Goal: Task Accomplishment & Management: Manage account settings

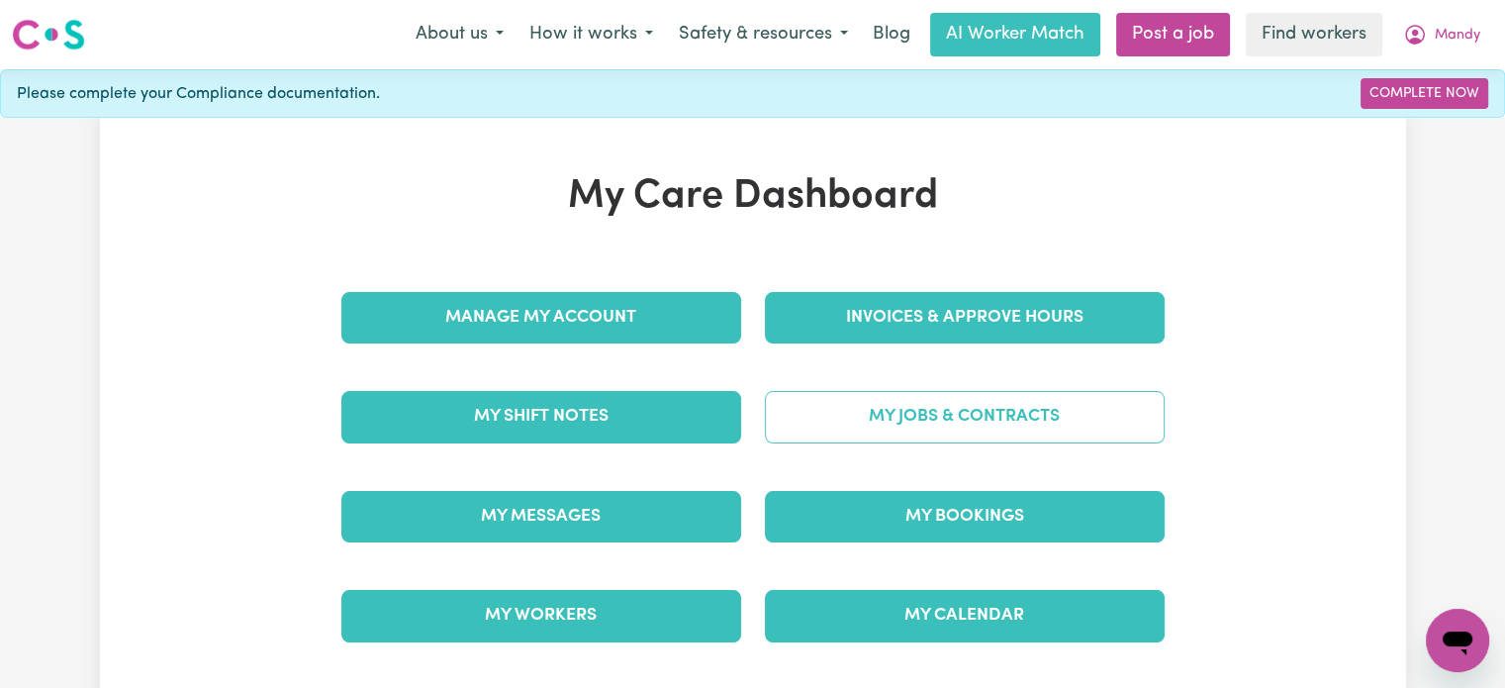
click at [848, 427] on link "My Jobs & Contracts" at bounding box center [965, 416] width 400 height 51
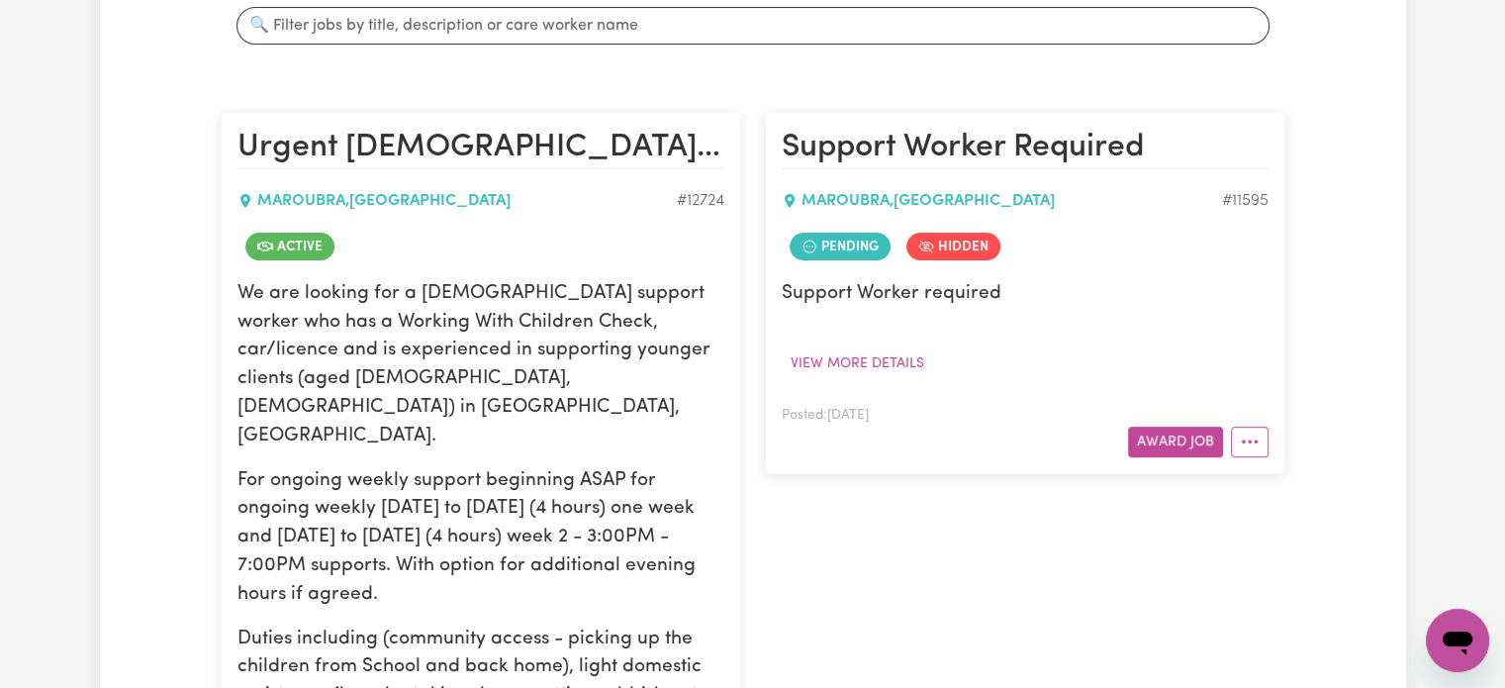
scroll to position [400, 0]
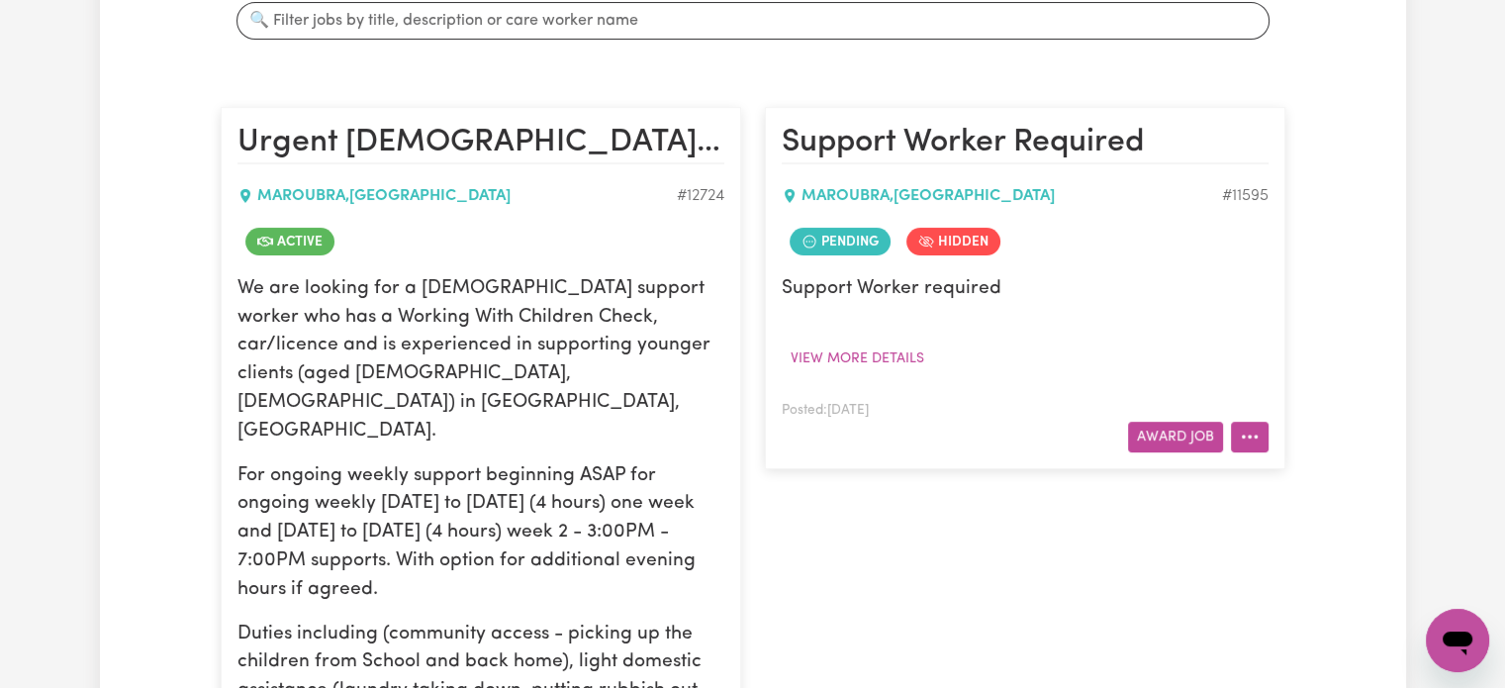
click at [1235, 438] on button "More options" at bounding box center [1250, 436] width 38 height 31
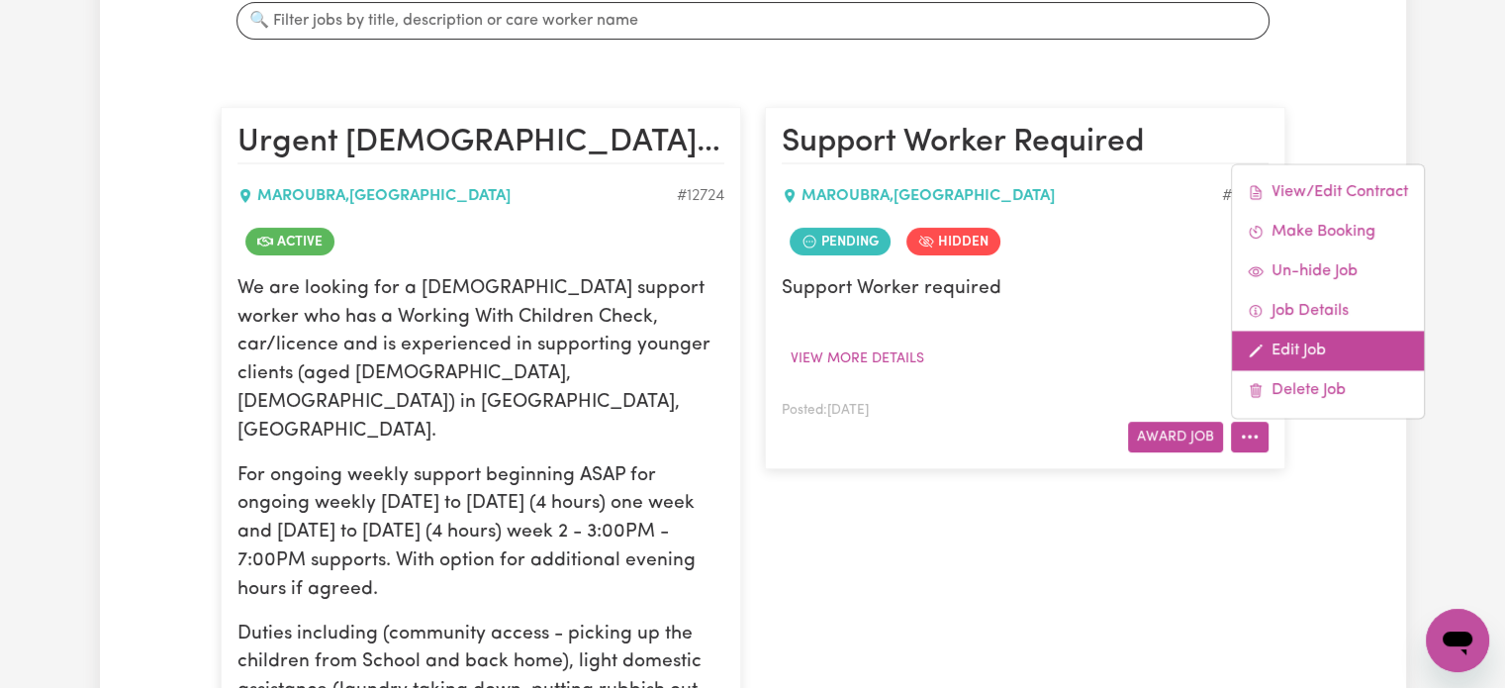
click at [1285, 354] on link "Edit Job" at bounding box center [1328, 350] width 192 height 40
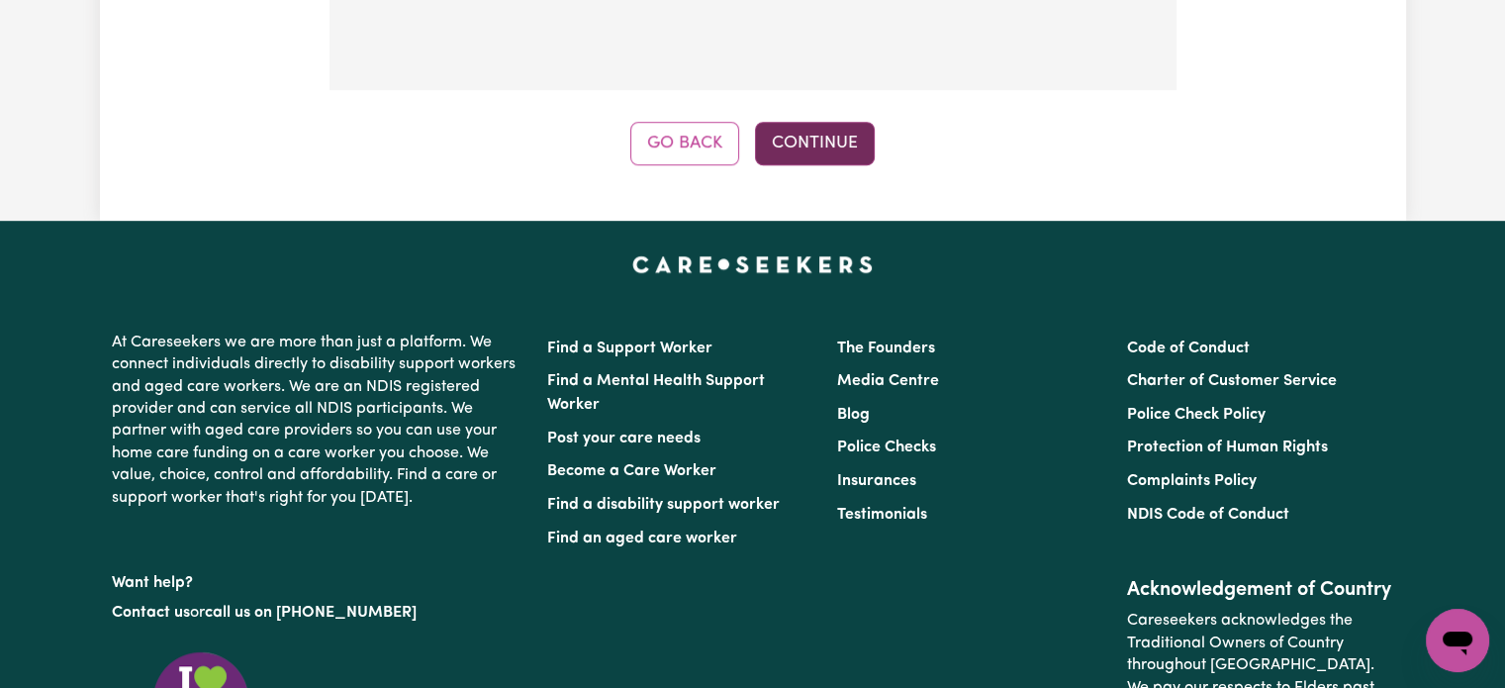
click at [790, 149] on button "Continue" at bounding box center [815, 144] width 120 height 44
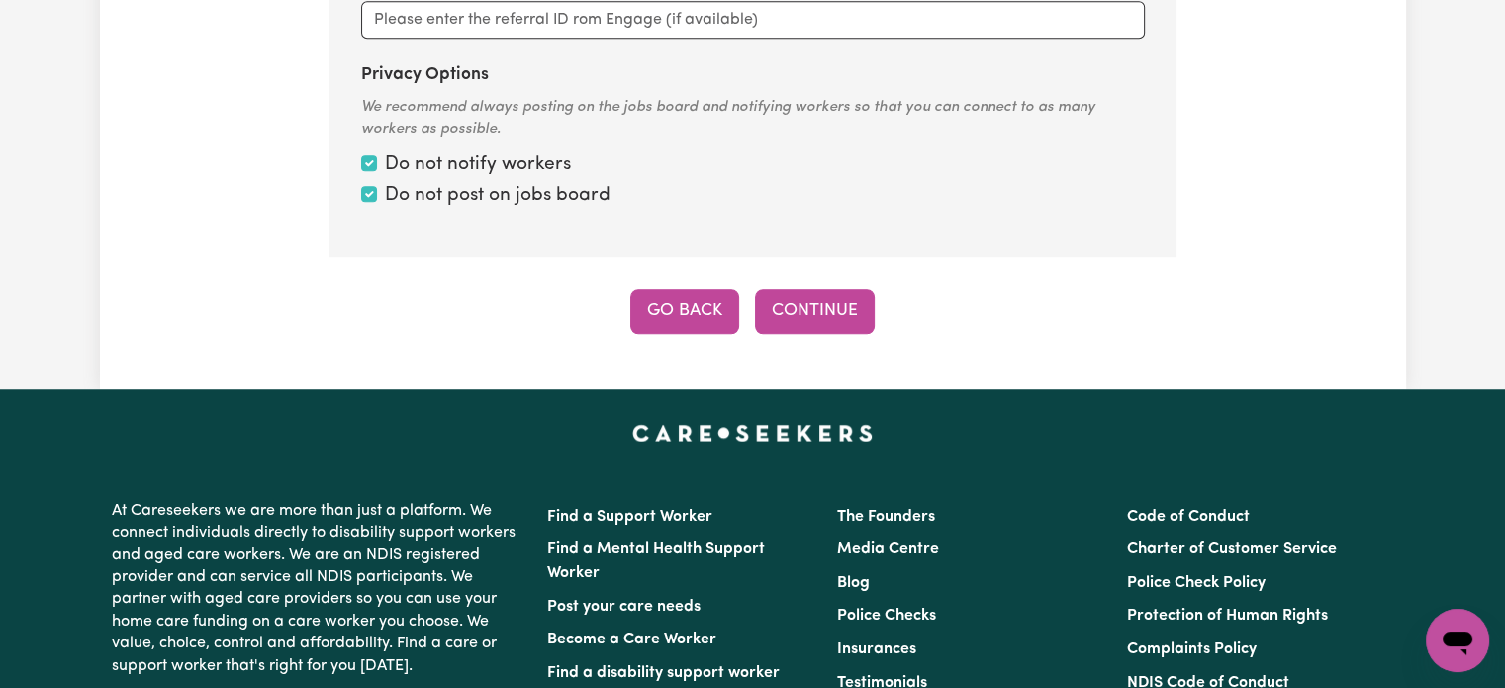
click at [681, 315] on button "Go Back" at bounding box center [684, 311] width 109 height 44
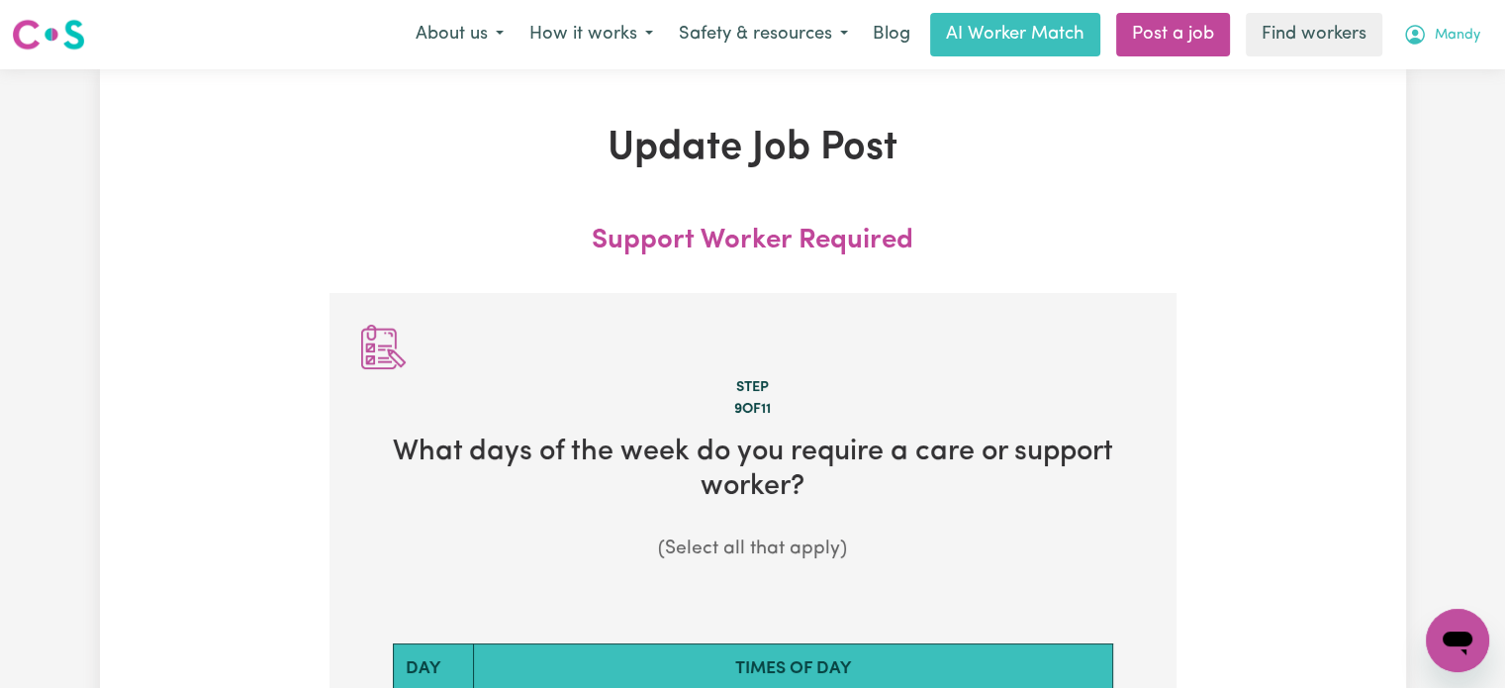
click at [1464, 35] on span "Mandy" at bounding box center [1458, 36] width 46 height 22
click at [1434, 78] on link "My Dashboard" at bounding box center [1414, 77] width 156 height 38
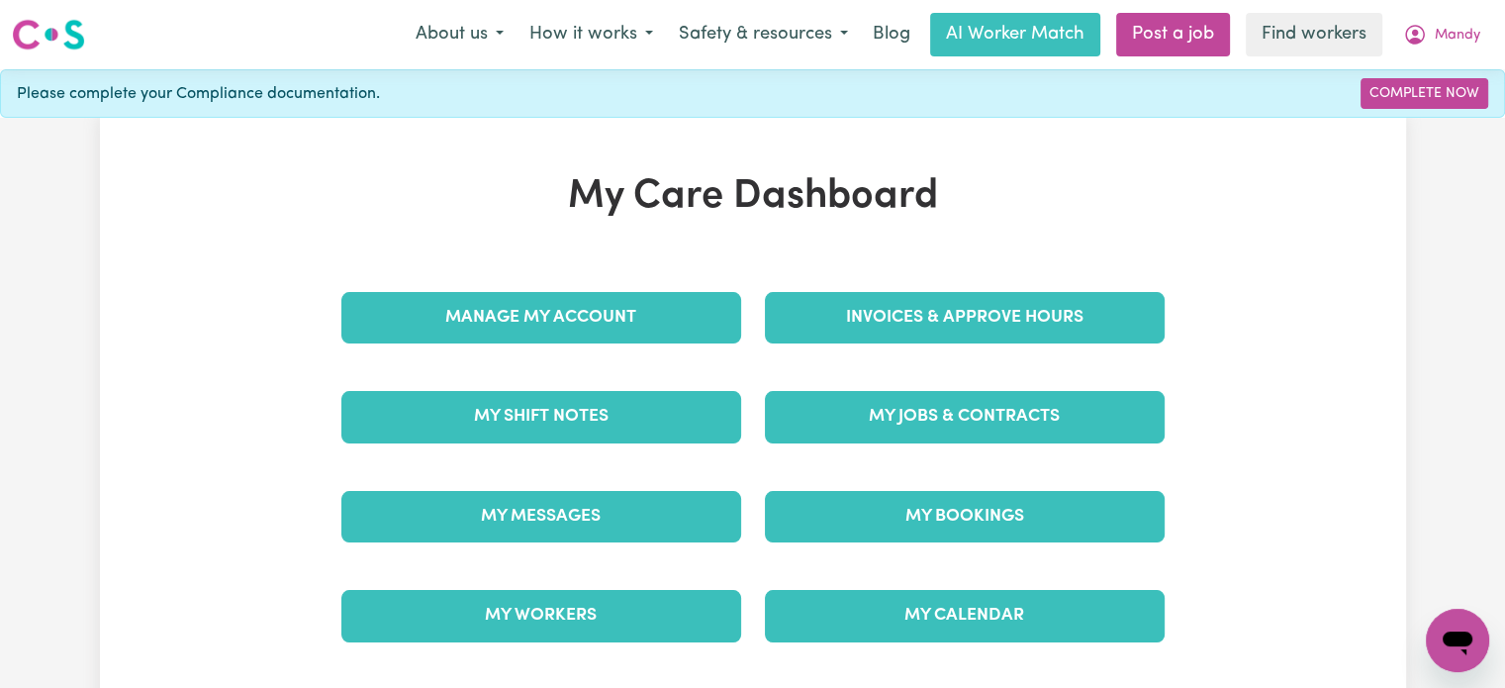
click at [893, 441] on div "My Jobs & Contracts" at bounding box center [964, 416] width 423 height 99
click at [919, 387] on div "My Jobs & Contracts" at bounding box center [964, 416] width 423 height 99
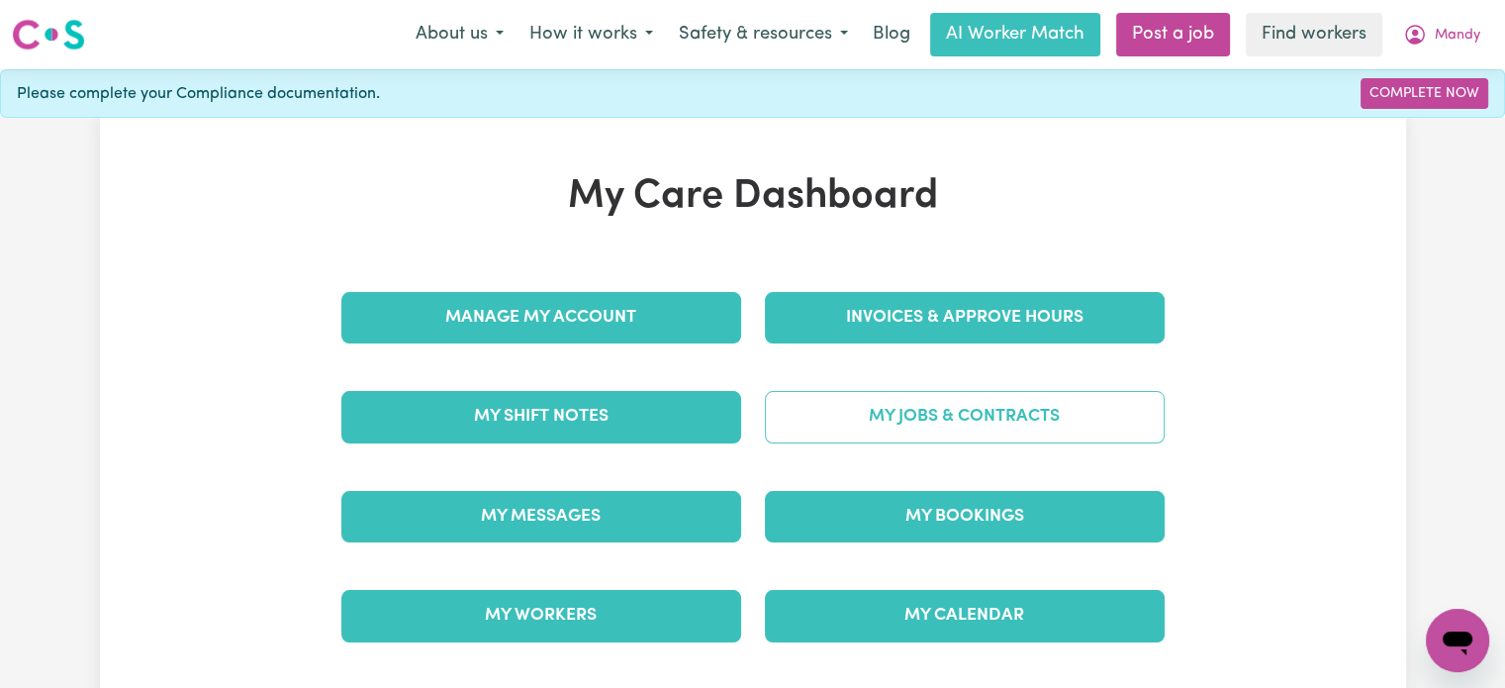
click at [911, 421] on link "My Jobs & Contracts" at bounding box center [965, 416] width 400 height 51
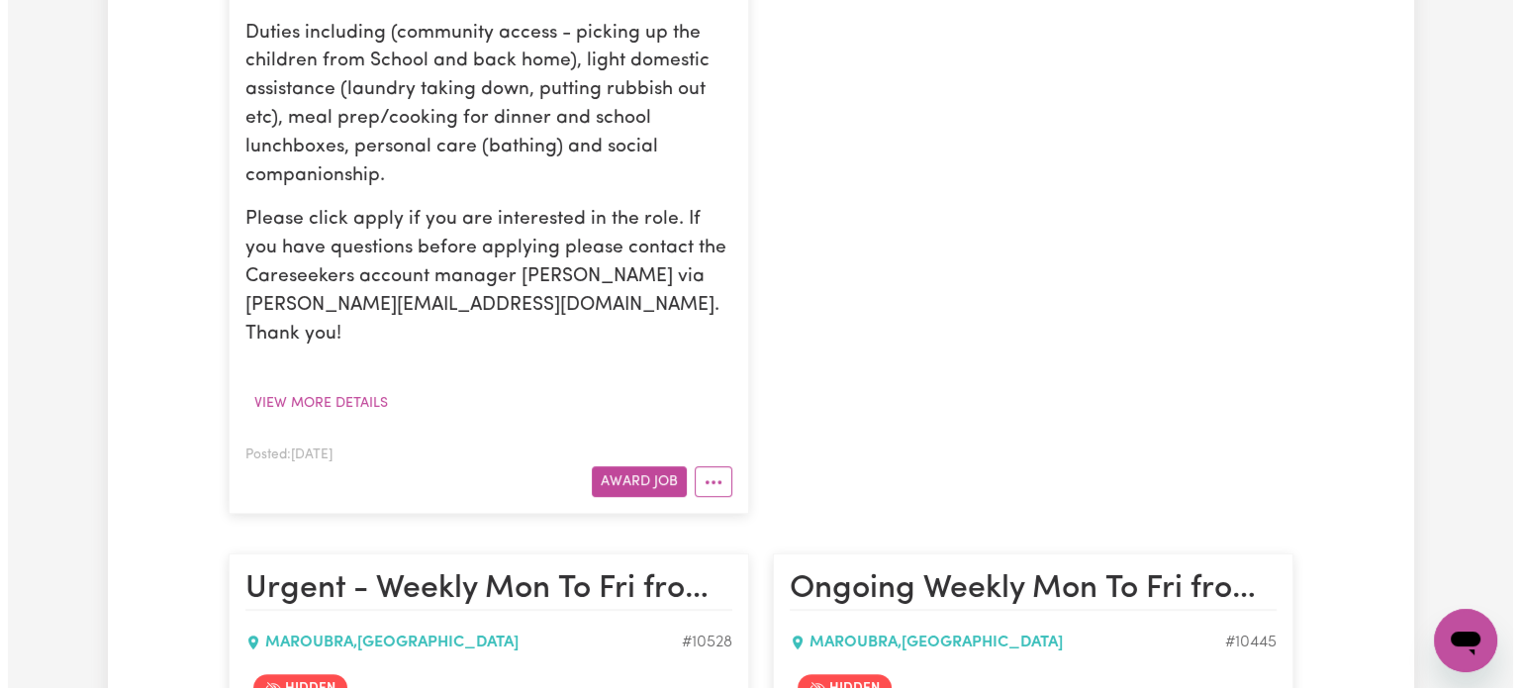
scroll to position [1001, 0]
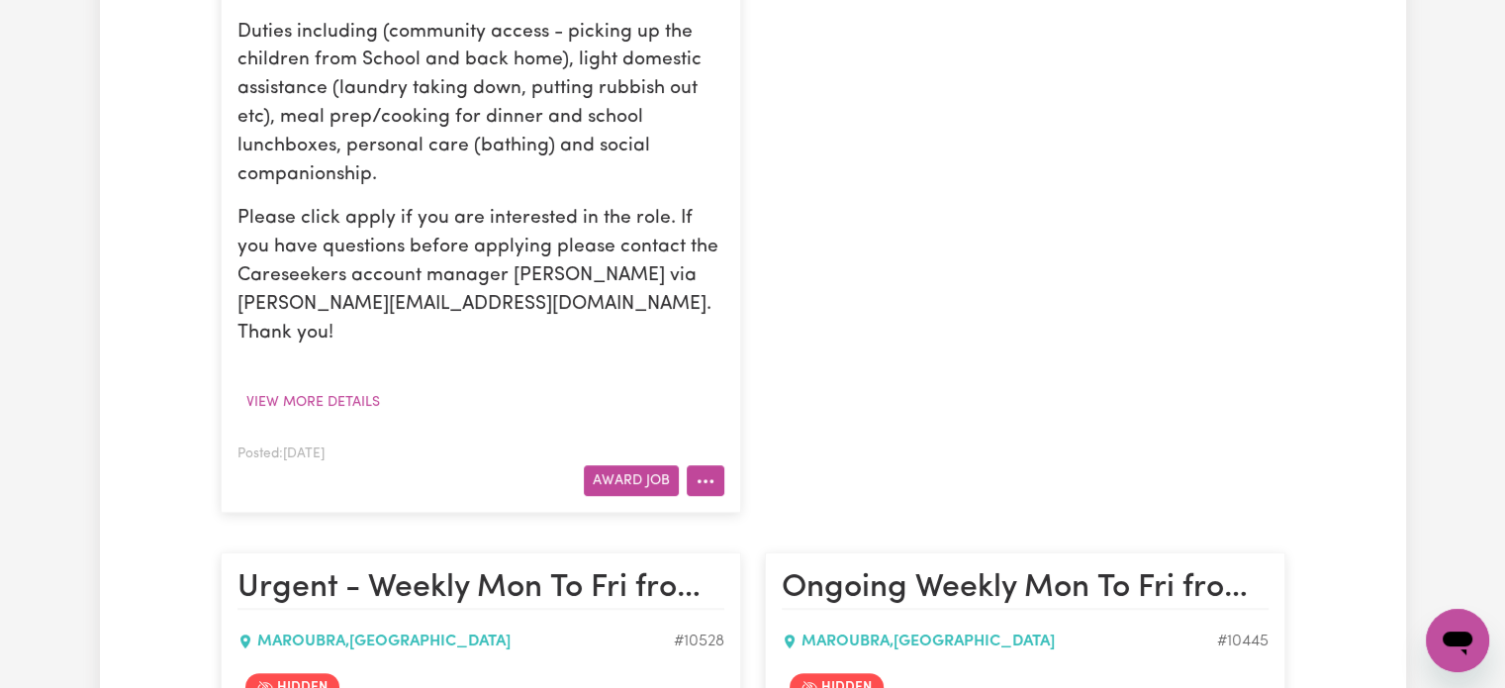
click at [700, 465] on button "More options" at bounding box center [706, 480] width 38 height 31
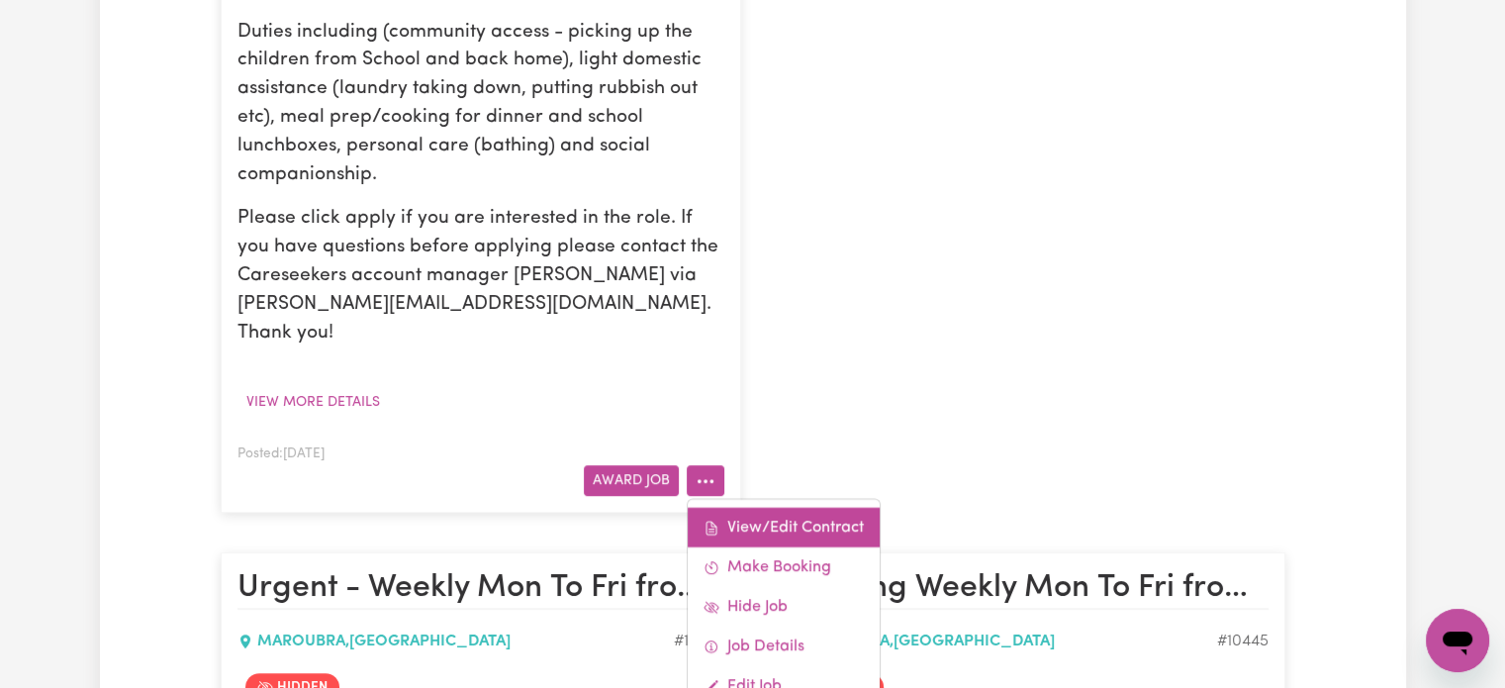
click at [781, 508] on link "View/Edit Contract" at bounding box center [784, 528] width 192 height 40
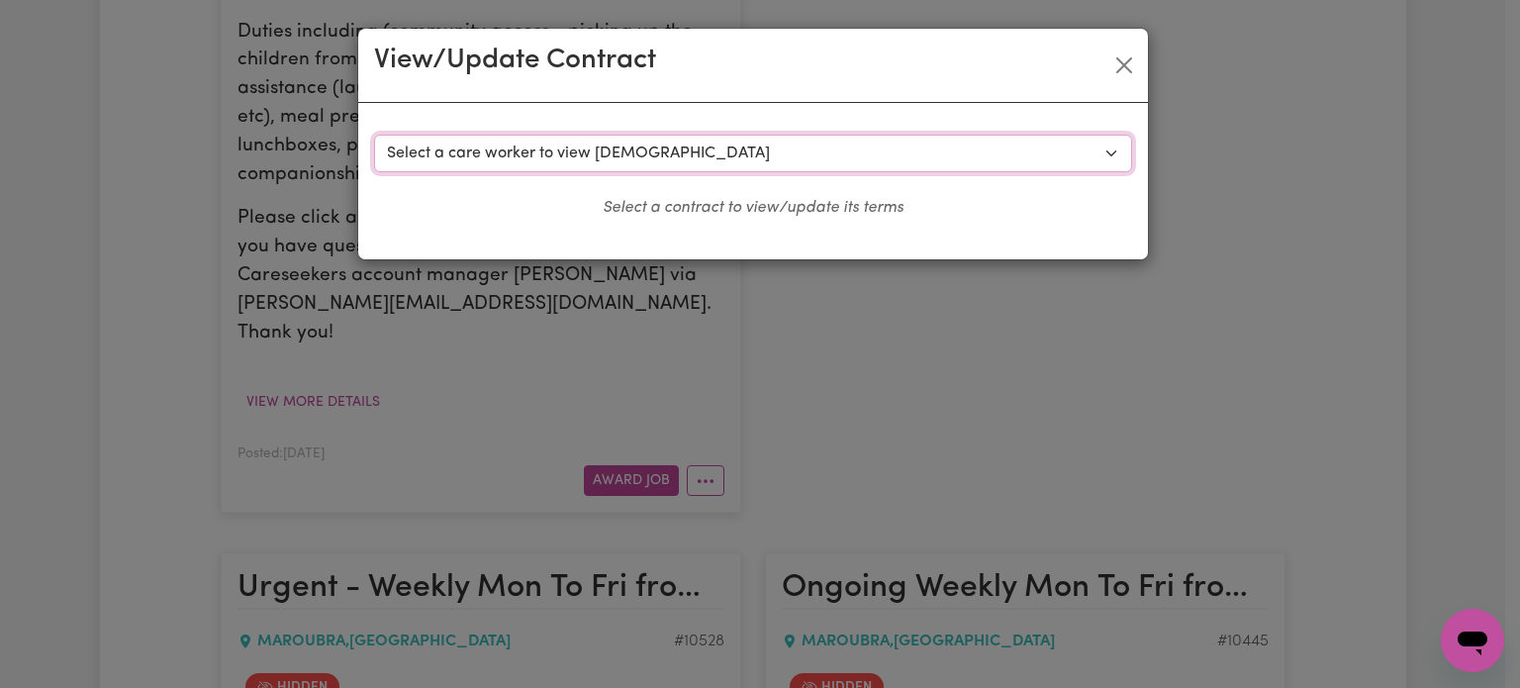
click at [776, 165] on select "Select a care worker to view [DEMOGRAPHIC_DATA] #9380 - [PERSON_NAME] (contract…" at bounding box center [753, 154] width 758 height 38
click at [1124, 63] on button "Close" at bounding box center [1124, 65] width 32 height 32
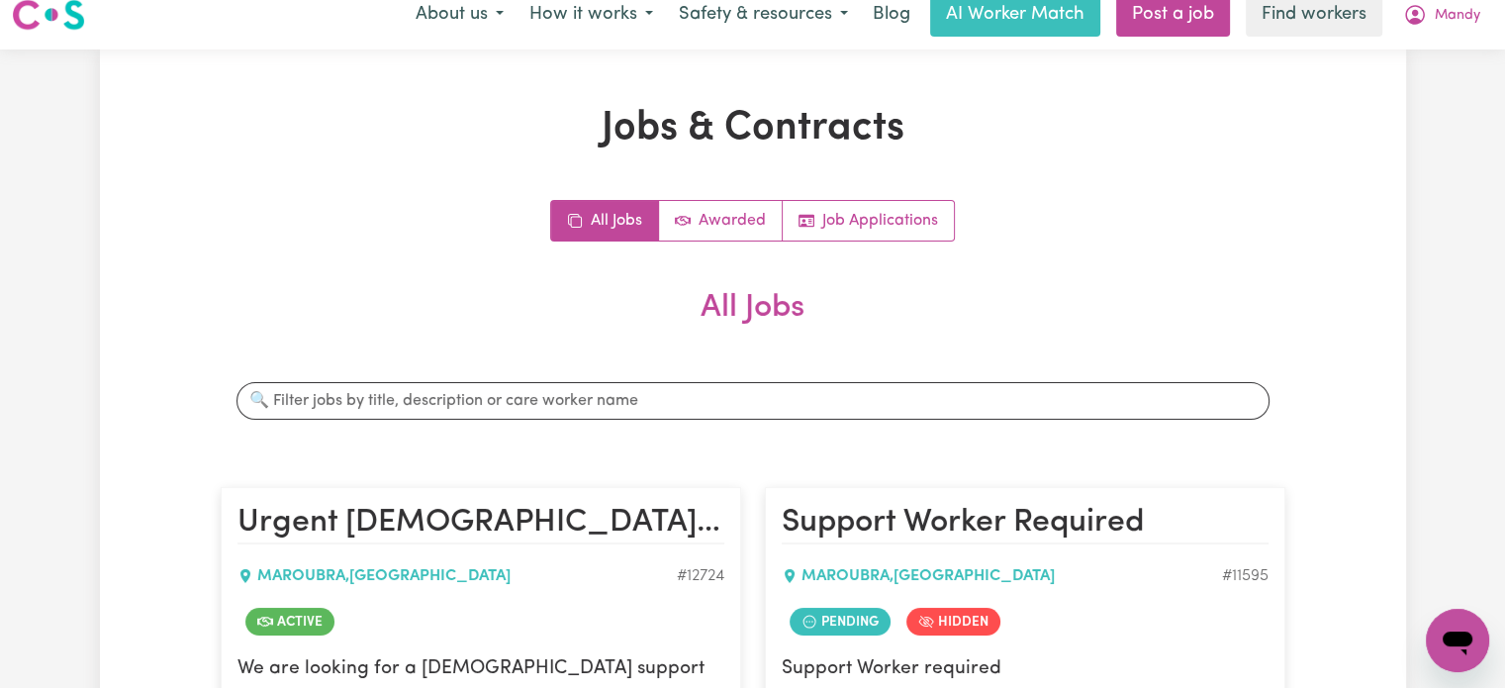
scroll to position [0, 0]
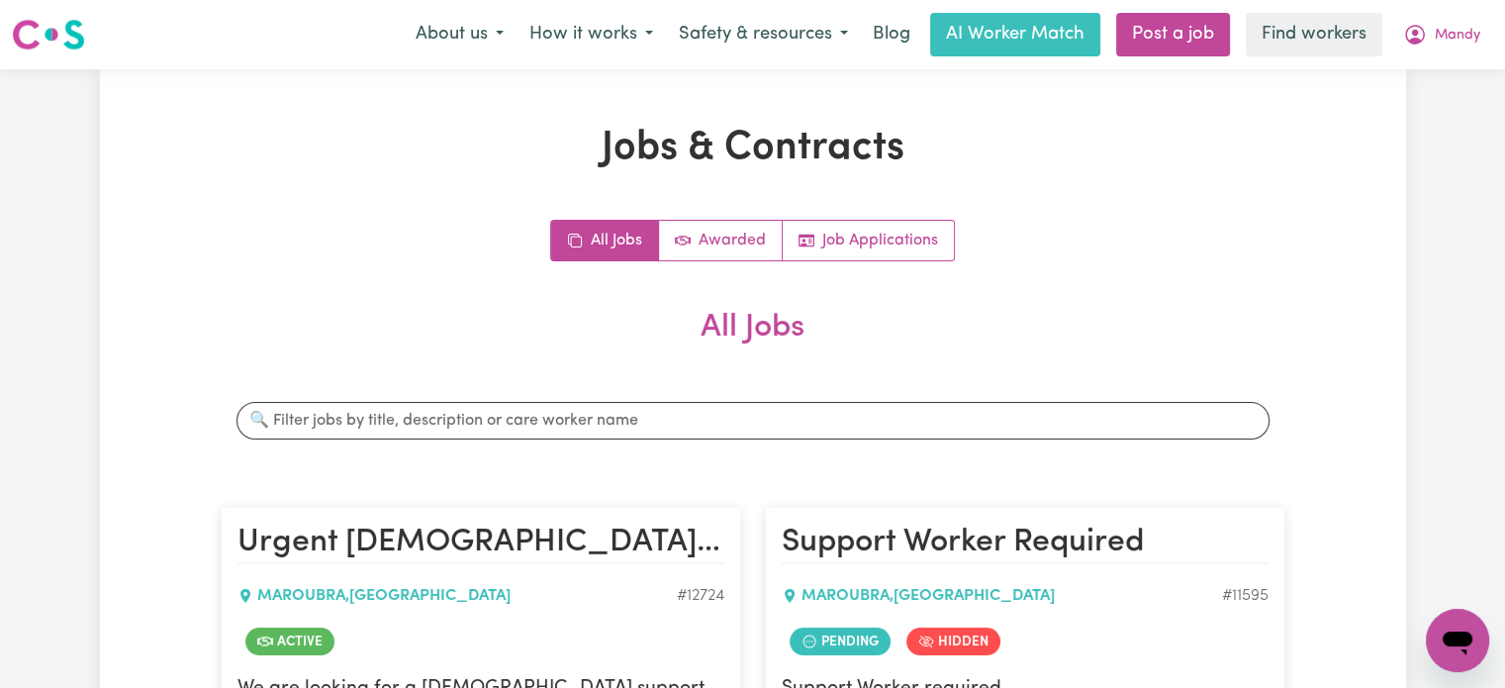
click at [794, 343] on h2 "All Jobs" at bounding box center [753, 343] width 1065 height 69
drag, startPoint x: 794, startPoint y: 343, endPoint x: 753, endPoint y: 313, distance: 51.6
click at [753, 313] on h2 "All Jobs" at bounding box center [753, 343] width 1065 height 69
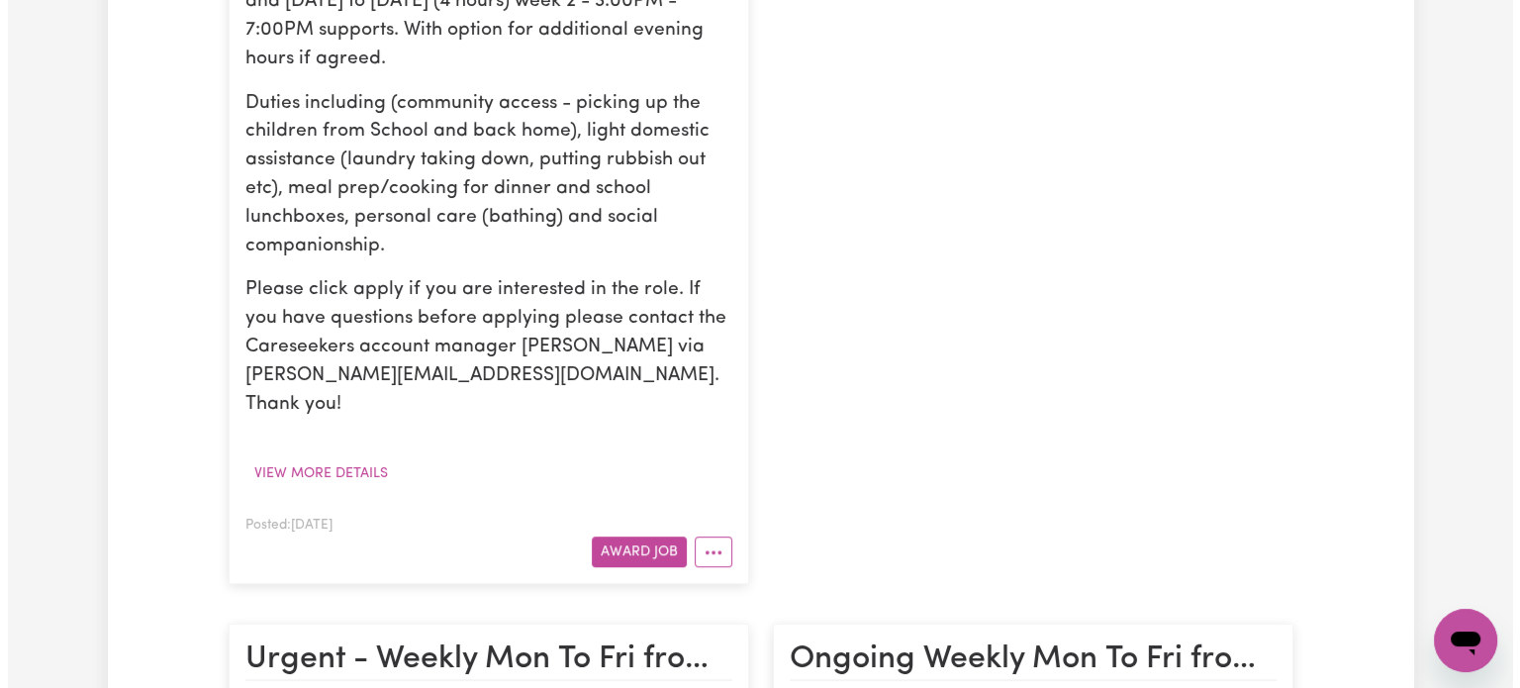
scroll to position [929, 0]
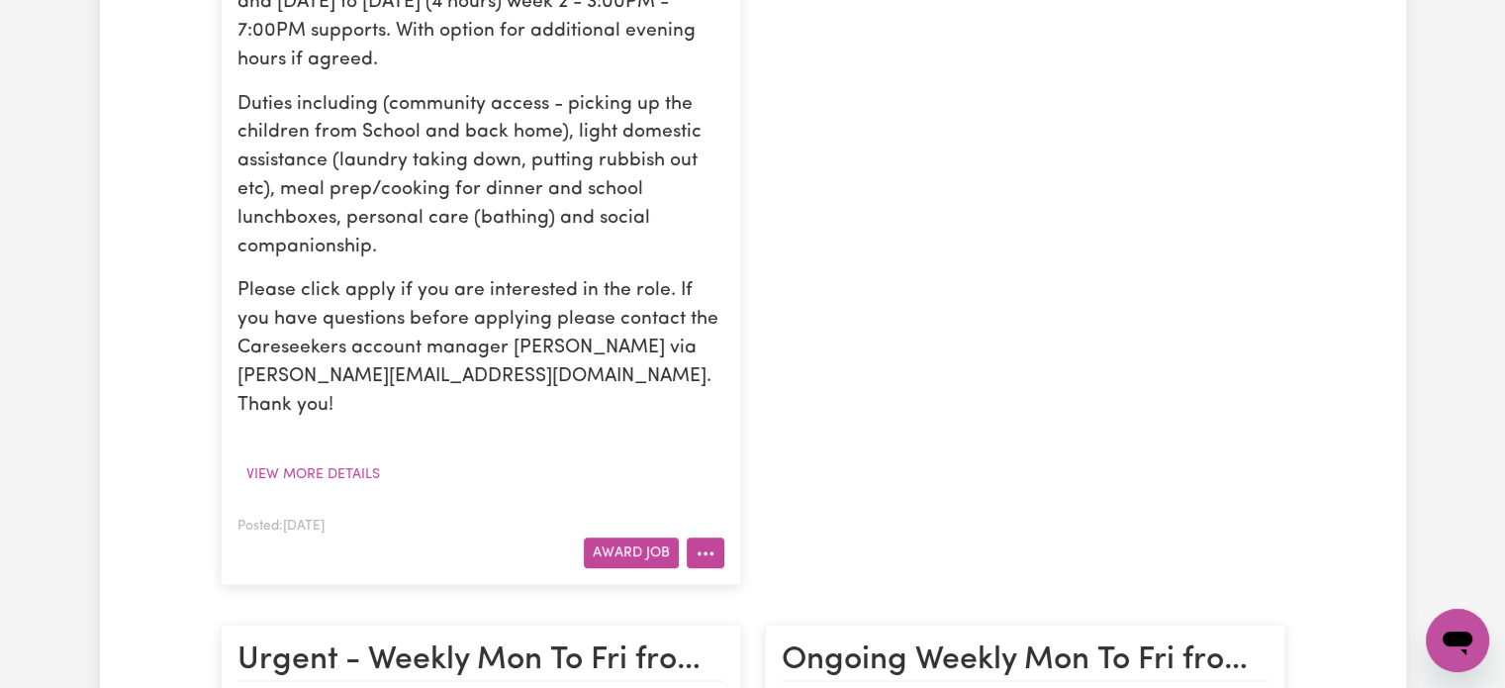
click at [706, 537] on button "More options" at bounding box center [706, 552] width 38 height 31
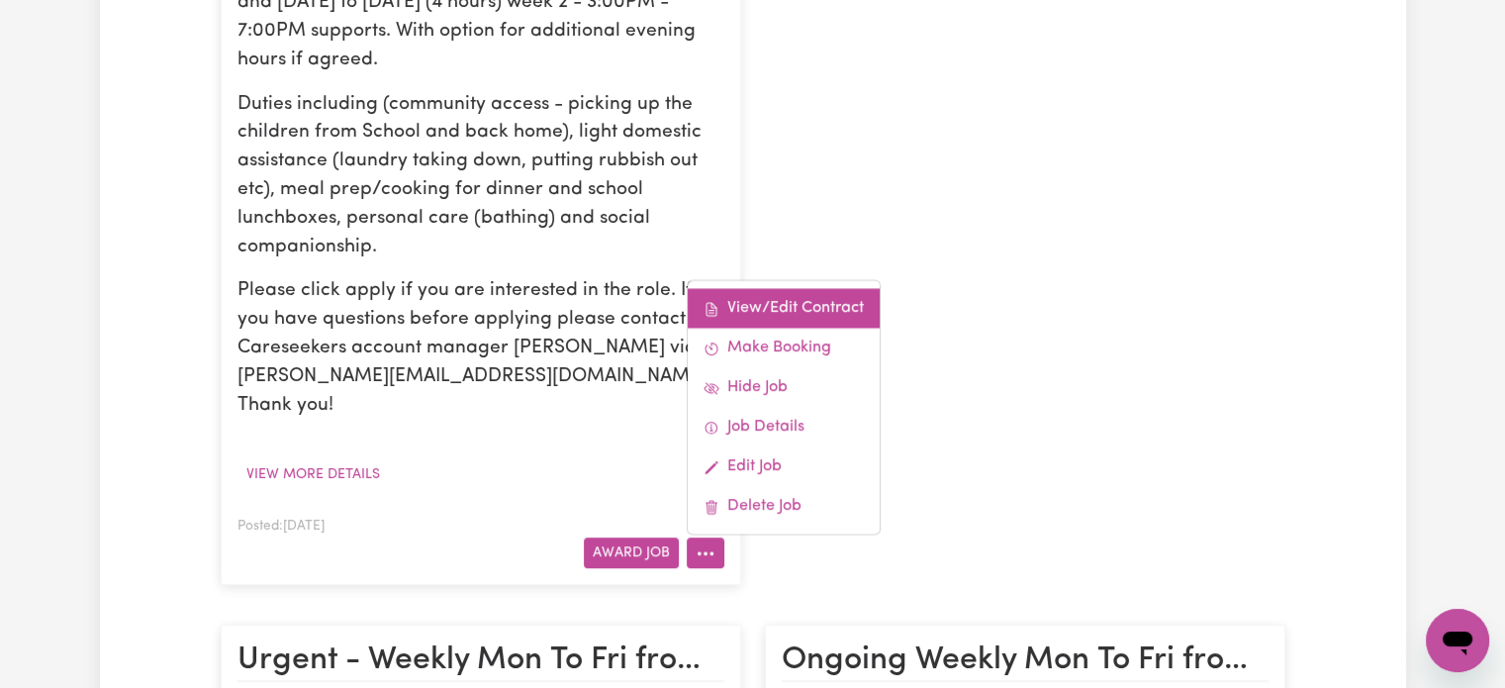
click at [761, 289] on link "View/Edit Contract" at bounding box center [784, 309] width 192 height 40
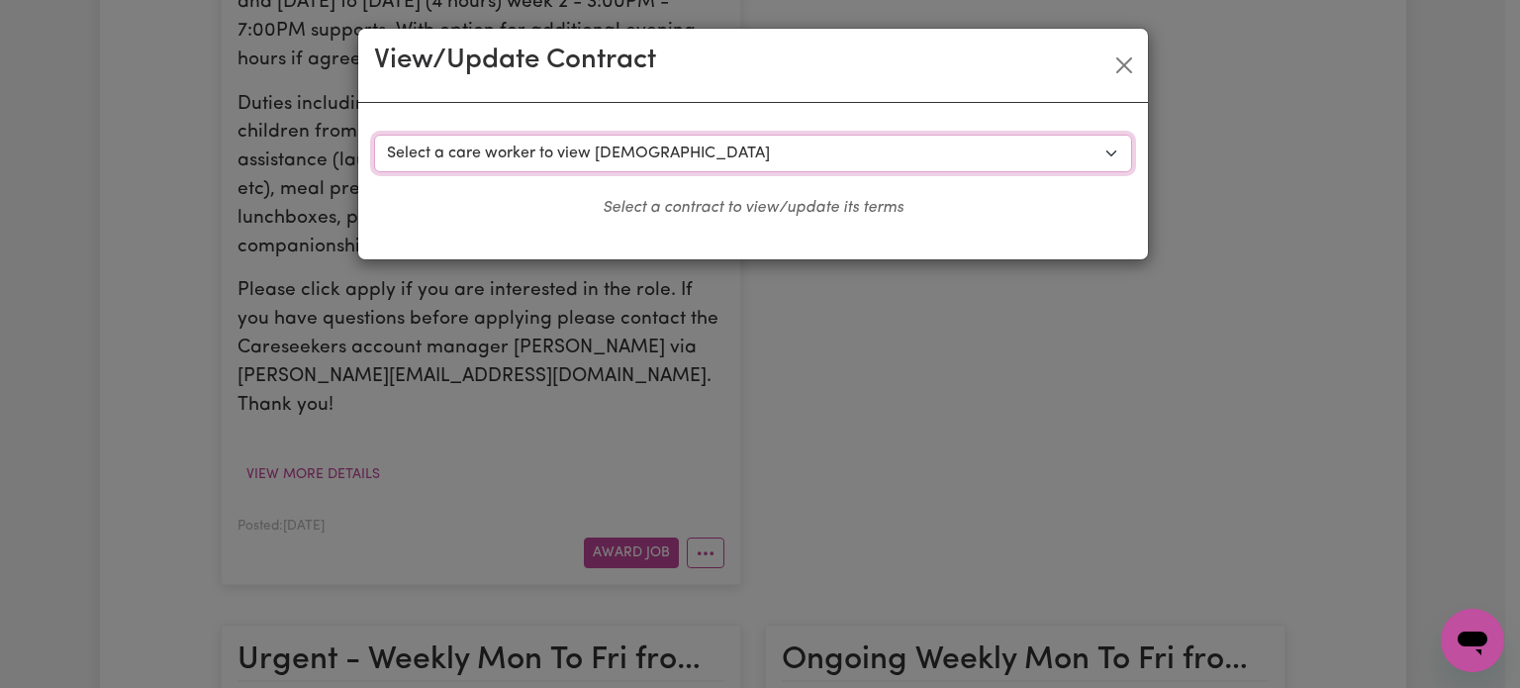
click at [735, 155] on select "Select a care worker to view [DEMOGRAPHIC_DATA] #9380 - [PERSON_NAME] (contract…" at bounding box center [753, 154] width 758 height 38
click at [1114, 62] on button "Close" at bounding box center [1124, 65] width 32 height 32
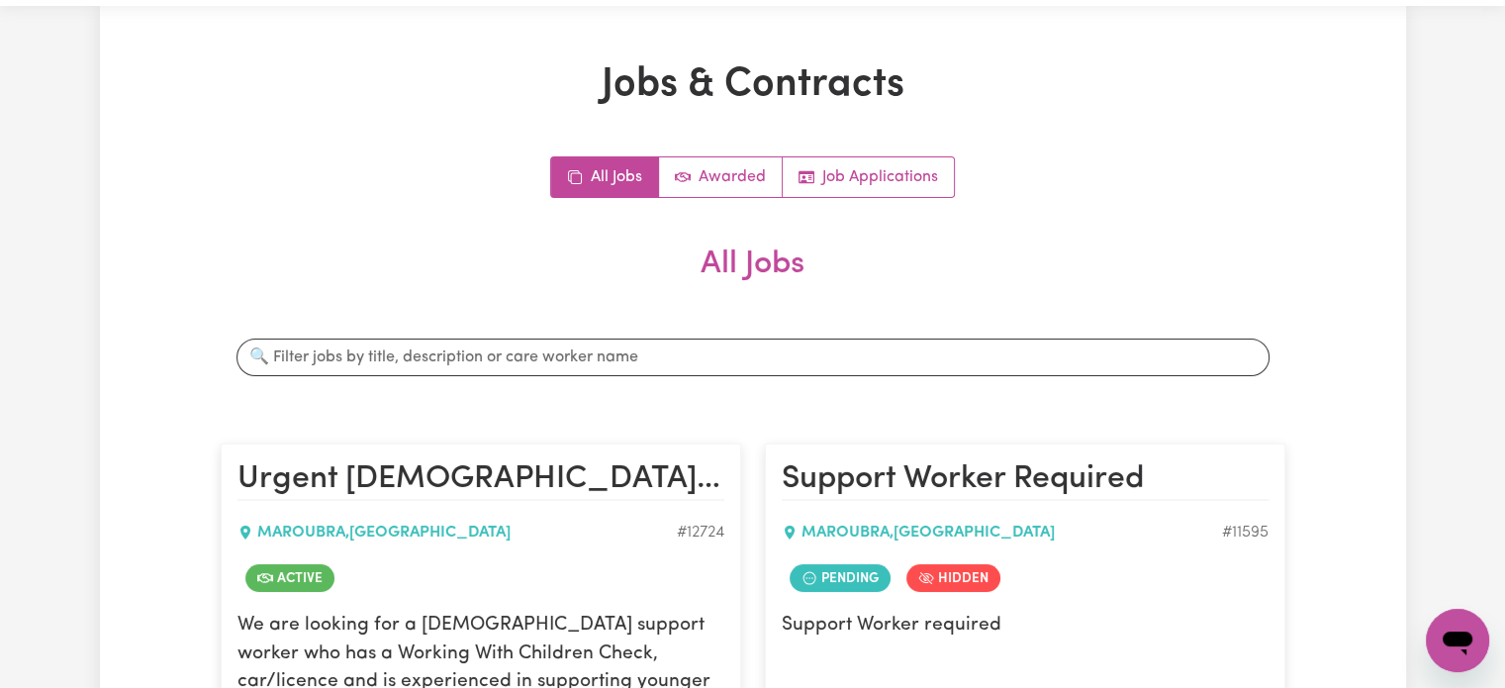
scroll to position [0, 0]
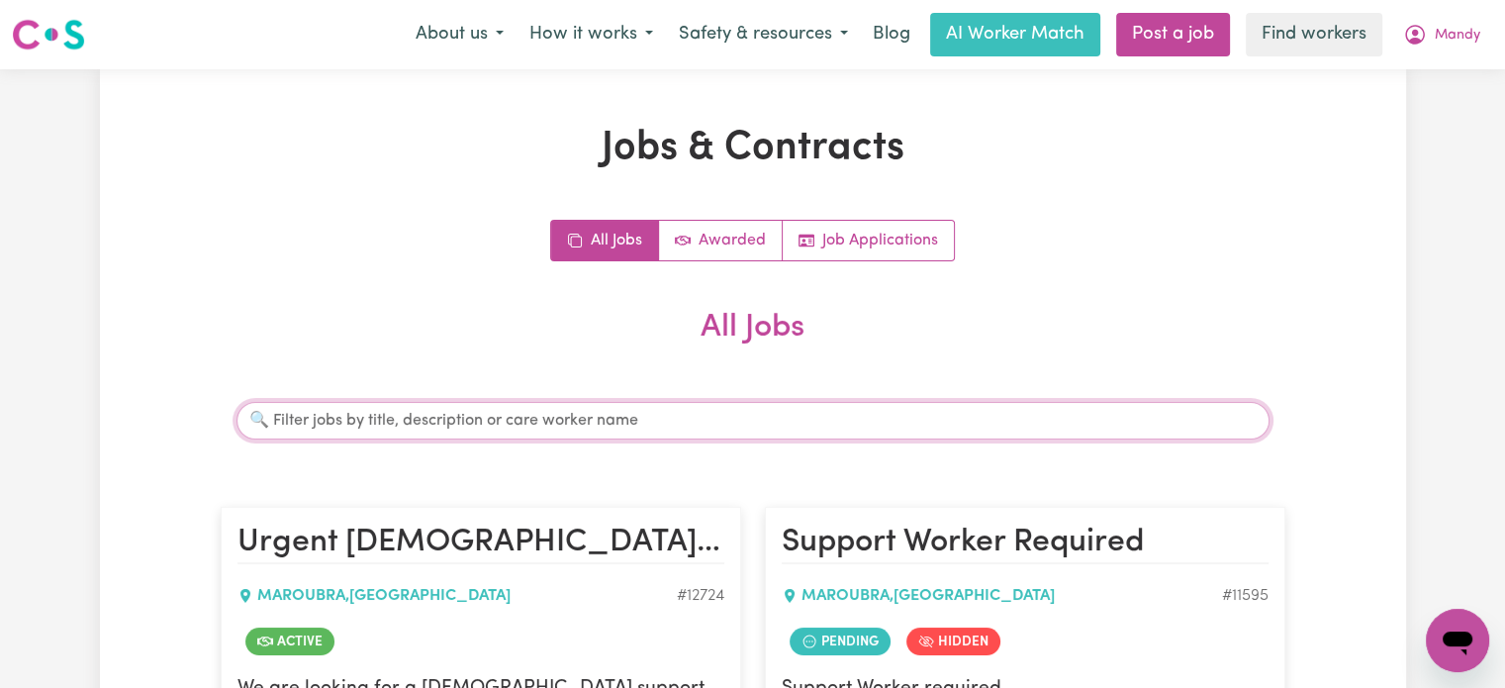
click at [609, 423] on input "Search jobs" at bounding box center [752, 421] width 1033 height 38
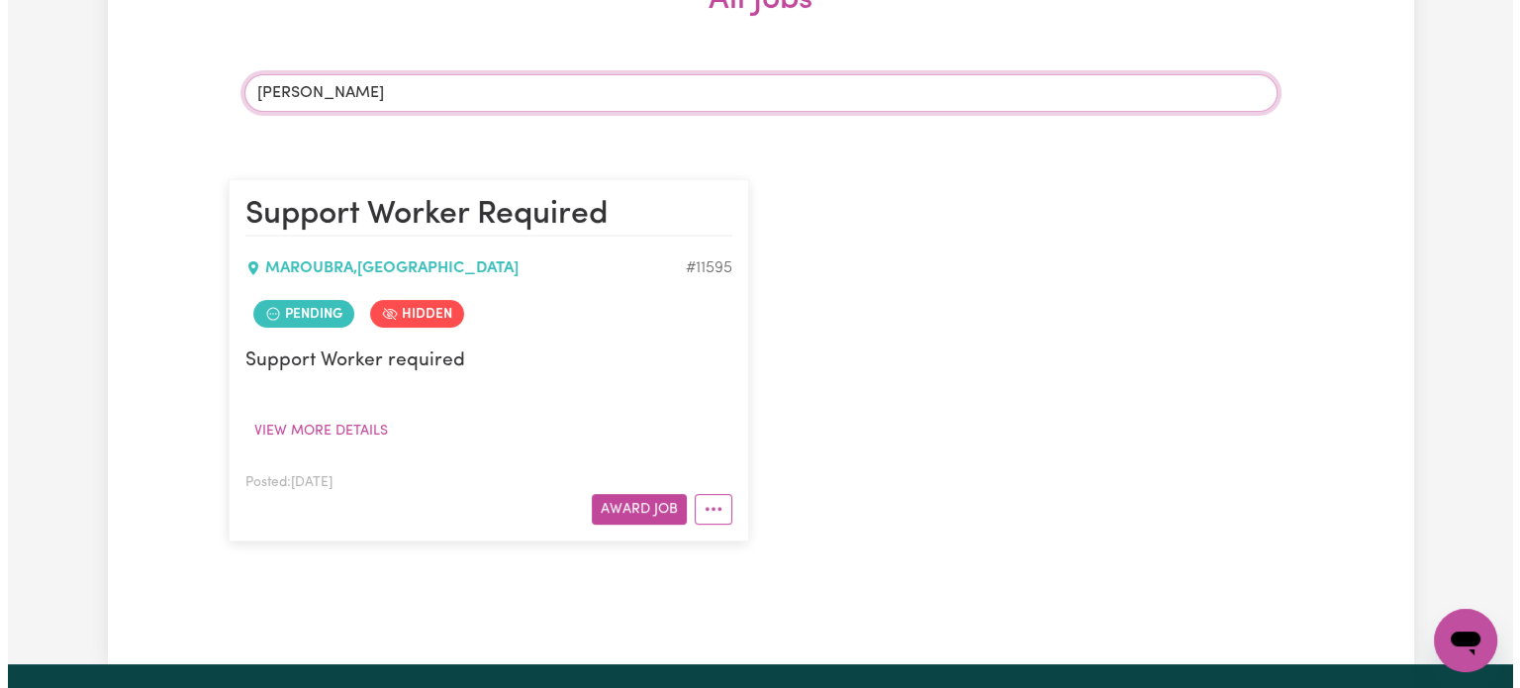
scroll to position [328, 0]
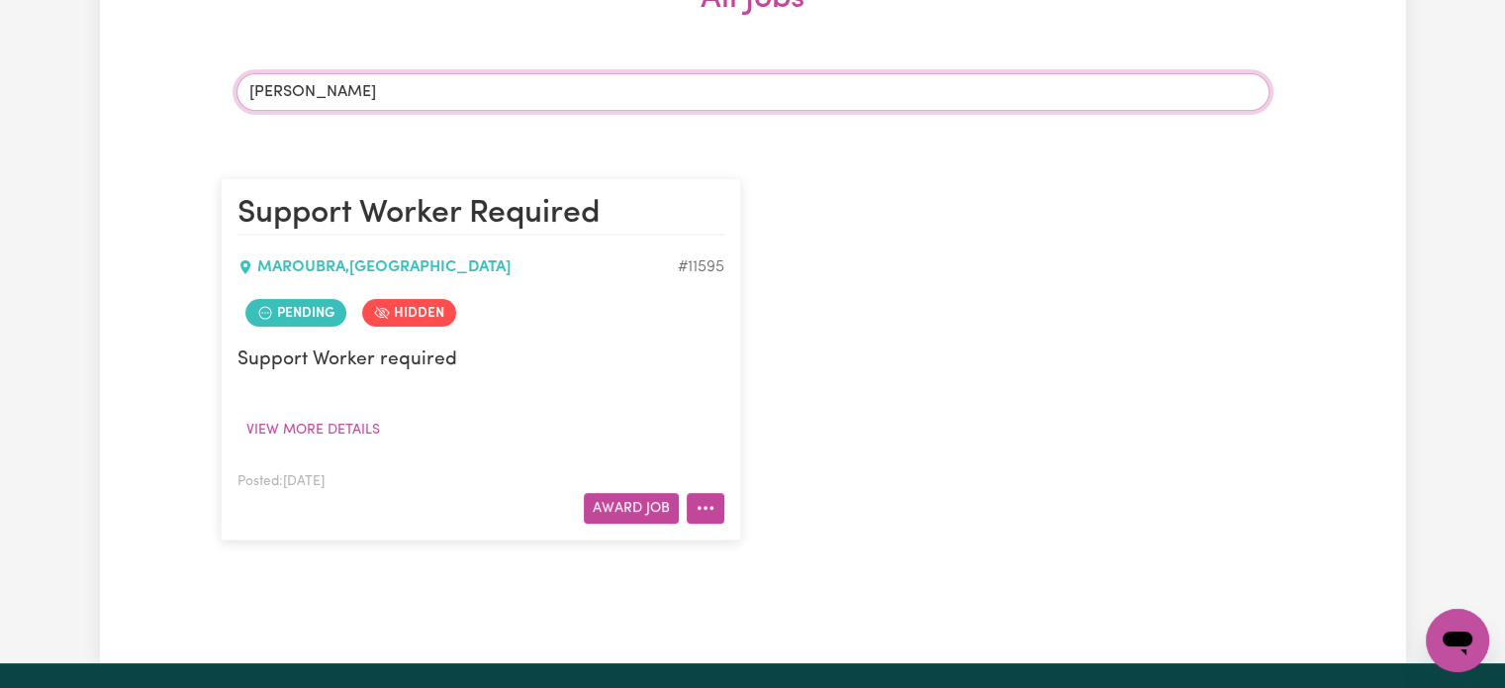
type input "[PERSON_NAME]"
click at [705, 496] on button "More options" at bounding box center [706, 508] width 38 height 31
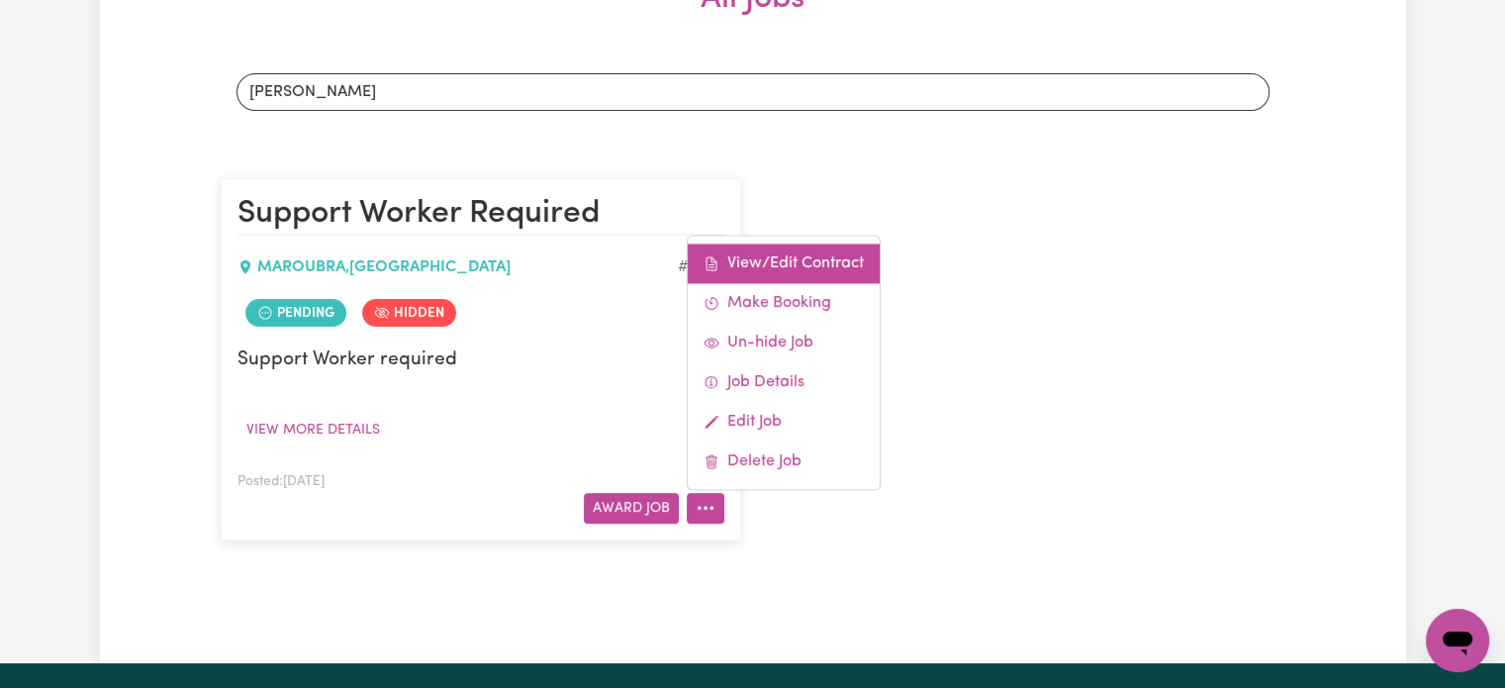
click at [784, 256] on link "View/Edit Contract" at bounding box center [784, 263] width 192 height 40
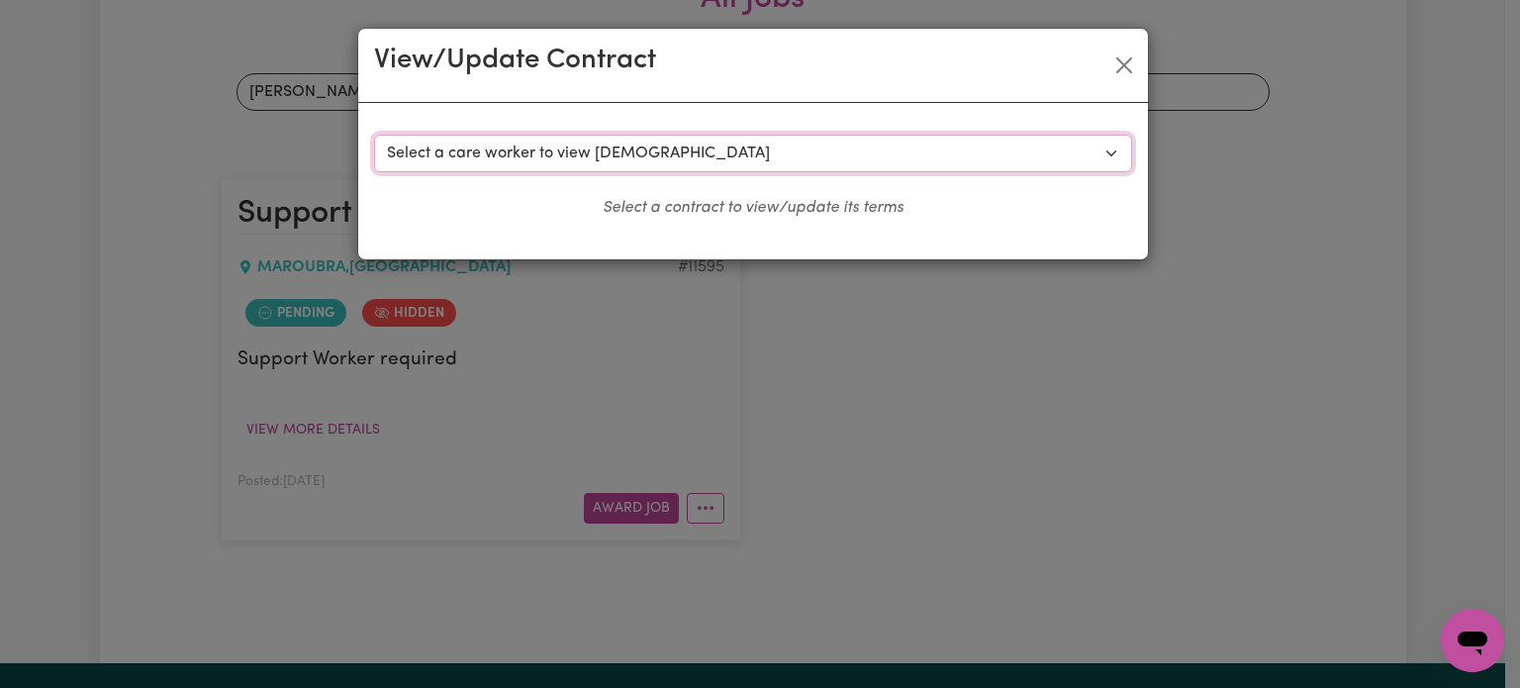
drag, startPoint x: 691, startPoint y: 167, endPoint x: 689, endPoint y: 215, distance: 47.5
click at [689, 215] on div "Select a contract to view Select a care worker to view [DEMOGRAPHIC_DATA] #8621…" at bounding box center [753, 177] width 758 height 85
select select "10107"
click at [374, 135] on select "Select a care worker to view [DEMOGRAPHIC_DATA] #8621 - [PERSON_NAME] (contract…" at bounding box center [753, 154] width 758 height 38
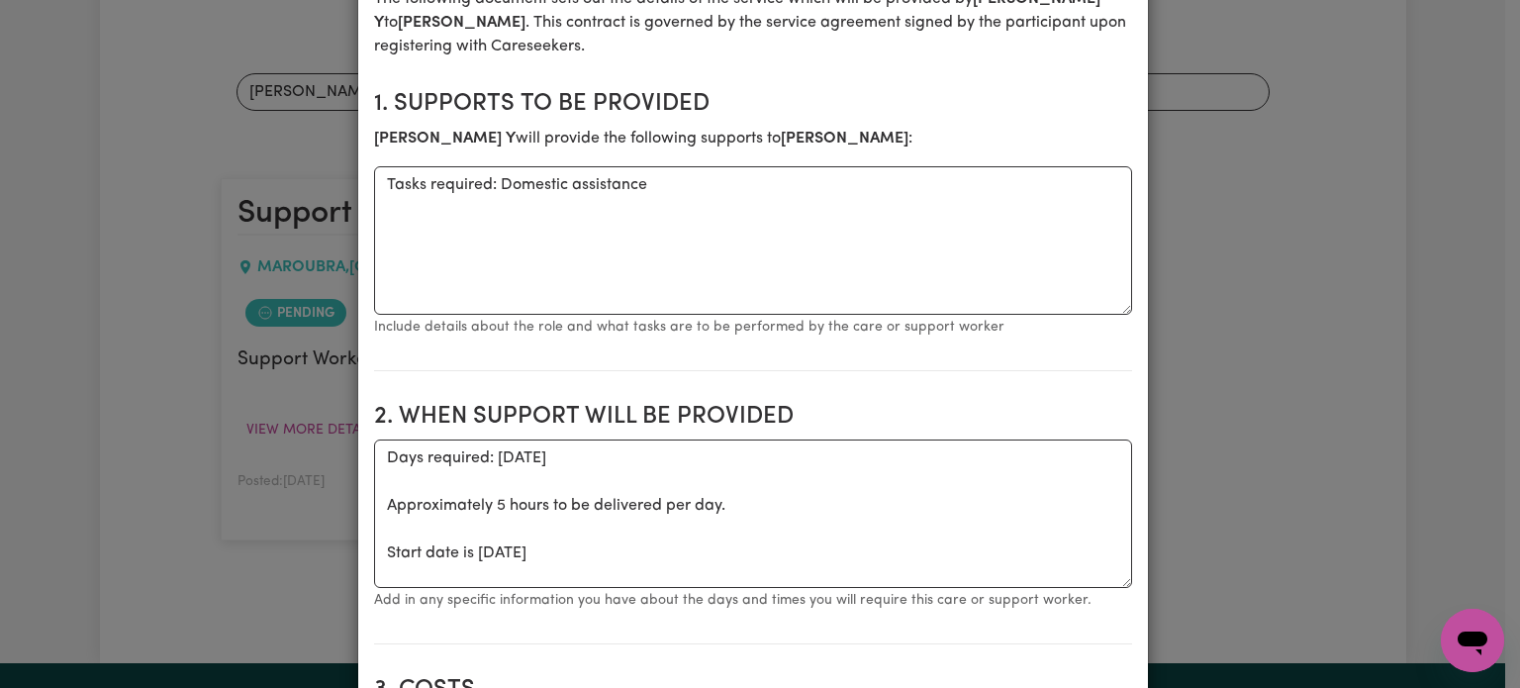
scroll to position [297, 0]
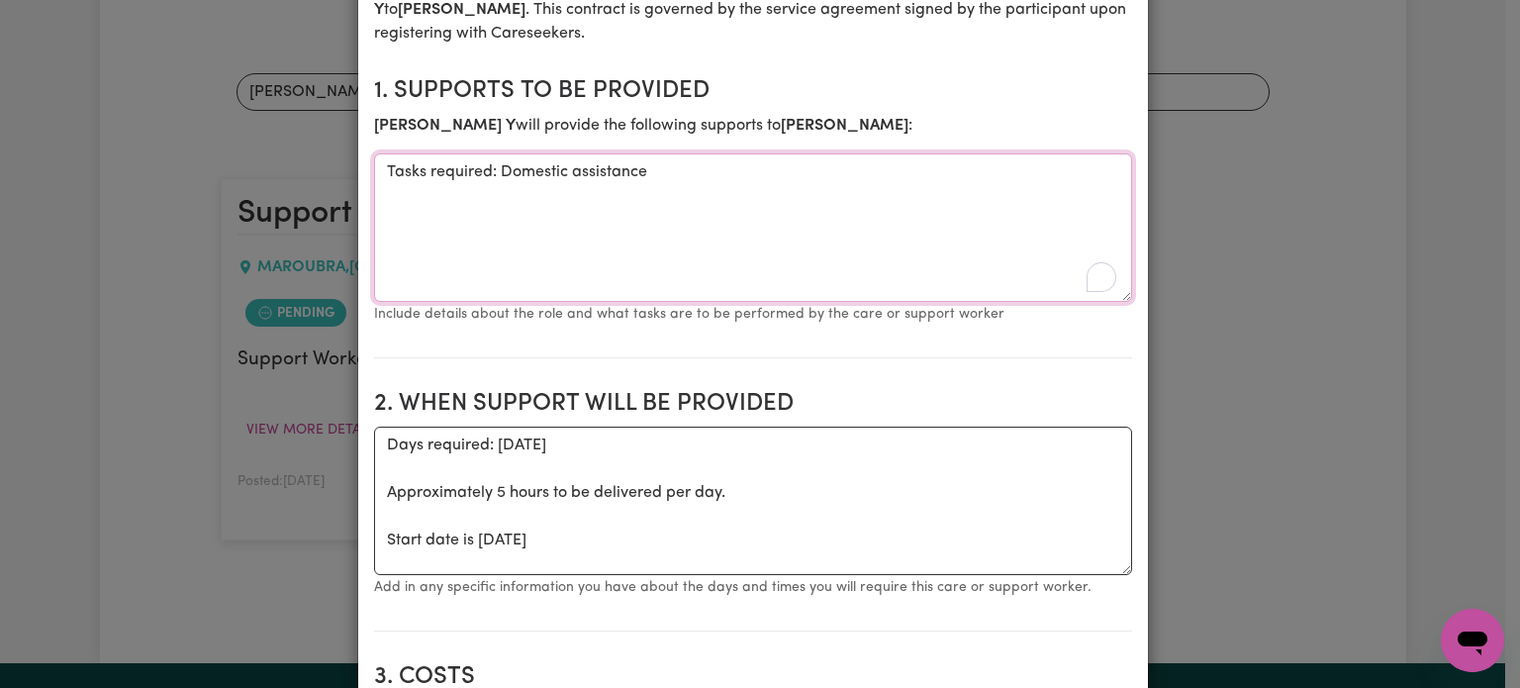
drag, startPoint x: 657, startPoint y: 181, endPoint x: 493, endPoint y: 163, distance: 165.2
click at [493, 163] on textarea "Tasks required: Domestic assistance" at bounding box center [753, 227] width 758 height 148
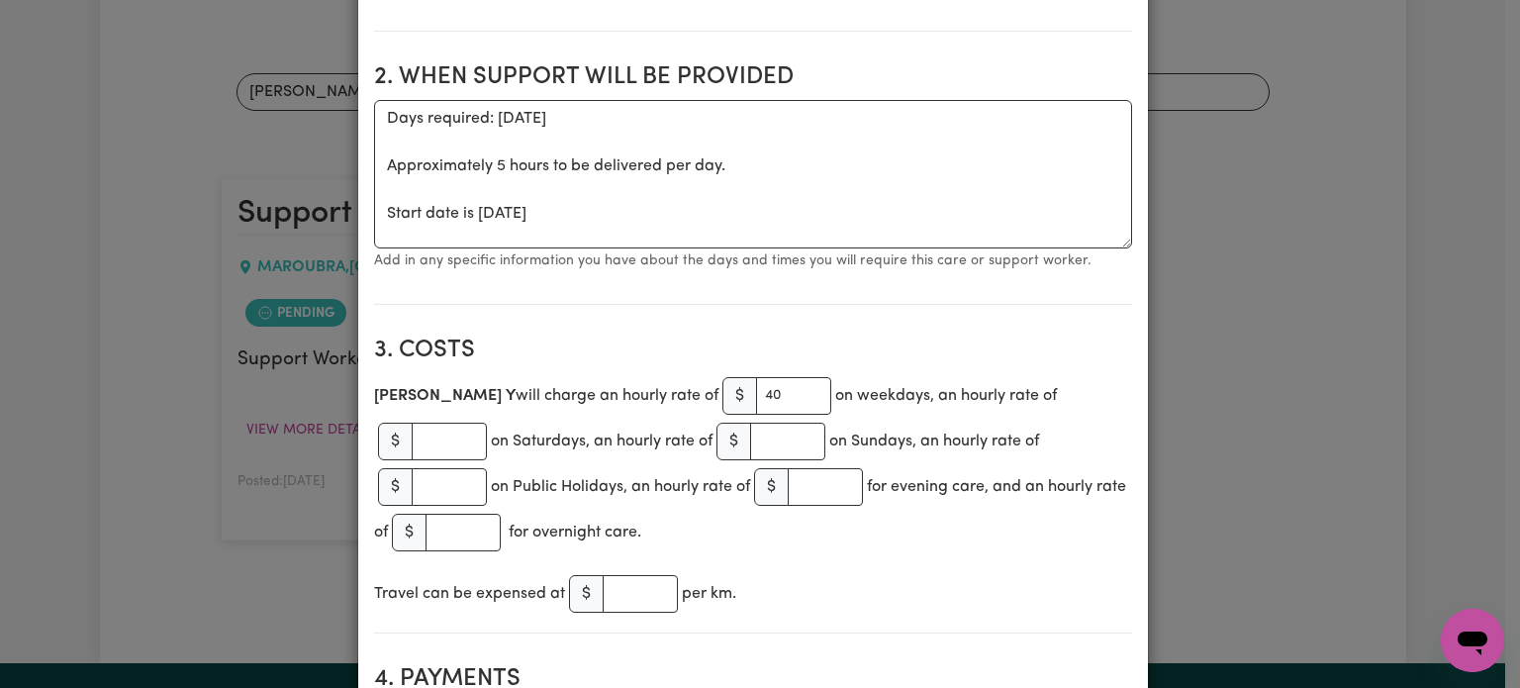
scroll to position [621, 0]
type textarea "Tasks required: Supports [DATE]- [DATE] 3pm-7pm"
drag, startPoint x: 775, startPoint y: 229, endPoint x: 329, endPoint y: 108, distance: 461.3
click at [329, 108] on div "View/Update Contract Select a contract to view Select a care worker to view [DE…" at bounding box center [760, 344] width 1520 height 688
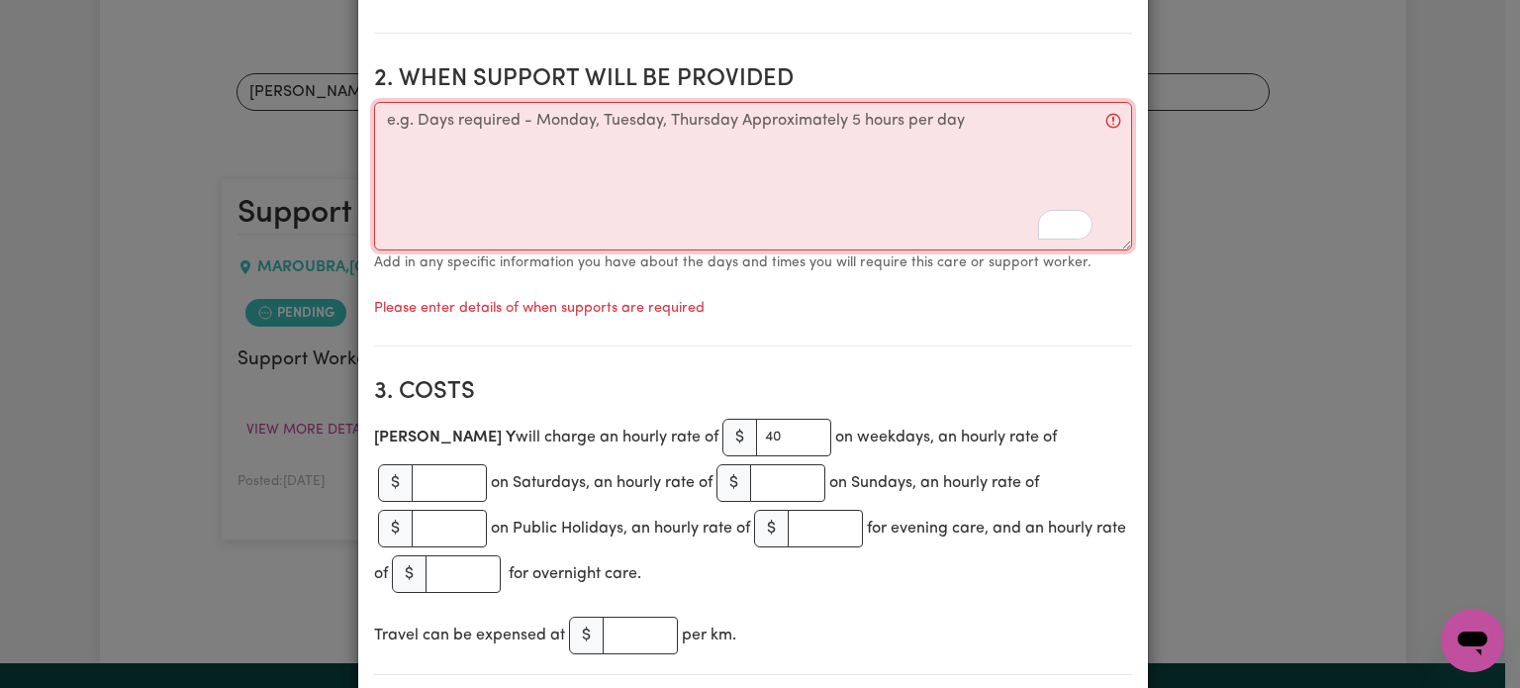
scroll to position [435, 0]
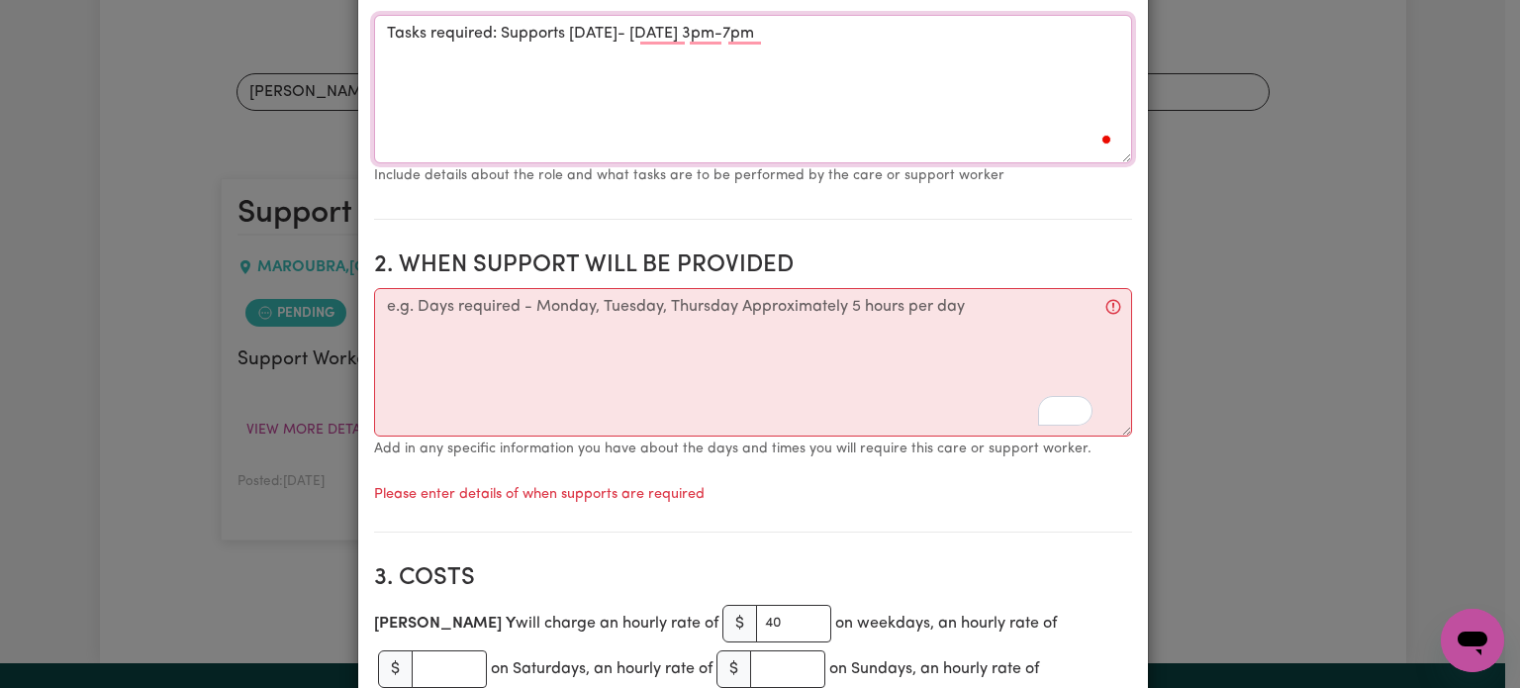
click at [482, 33] on textarea "Tasks required: Supports [DATE]- [DATE] 3pm-7pm" at bounding box center [753, 89] width 758 height 148
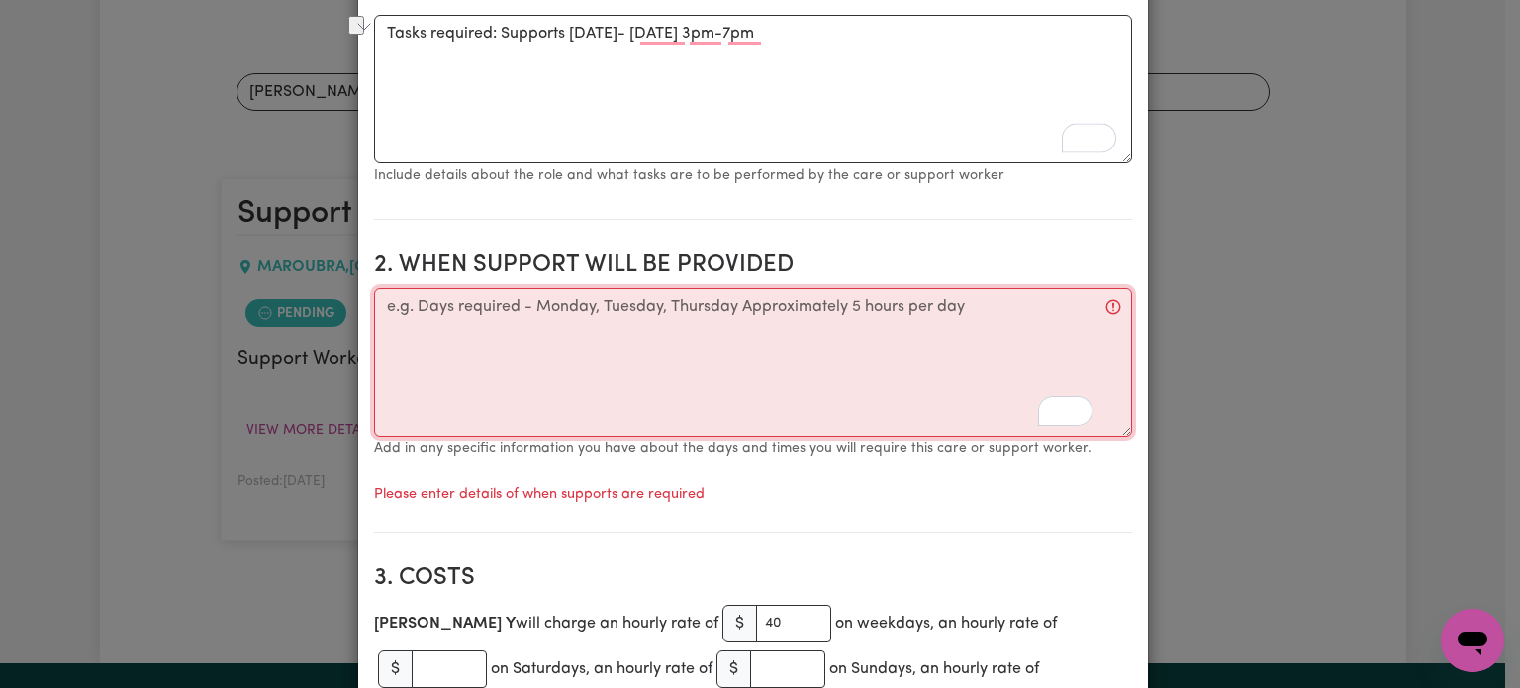
click at [476, 355] on textarea "When support will be provided" at bounding box center [753, 362] width 758 height 148
paste textarea "Tasks required: Supports [DATE]- [DATE] 3pm-7pm"
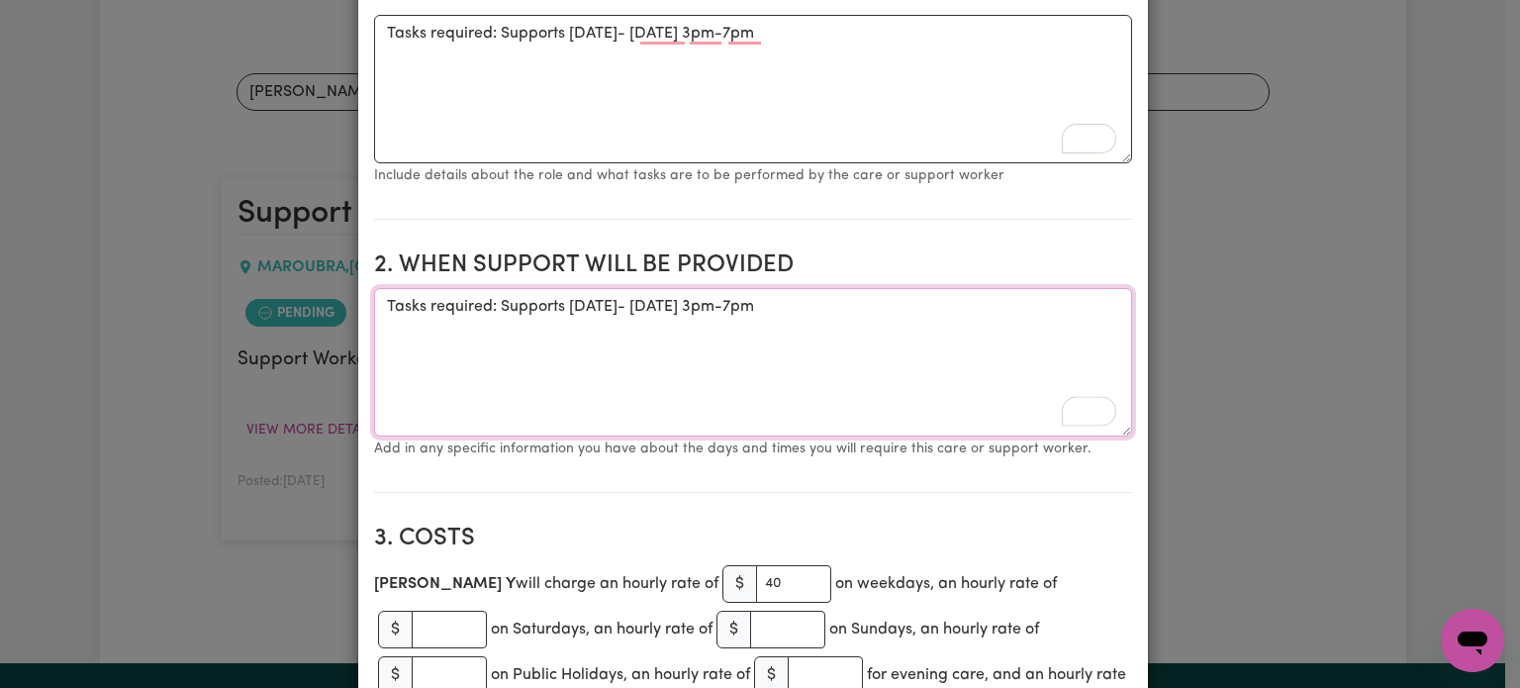
scroll to position [655, 0]
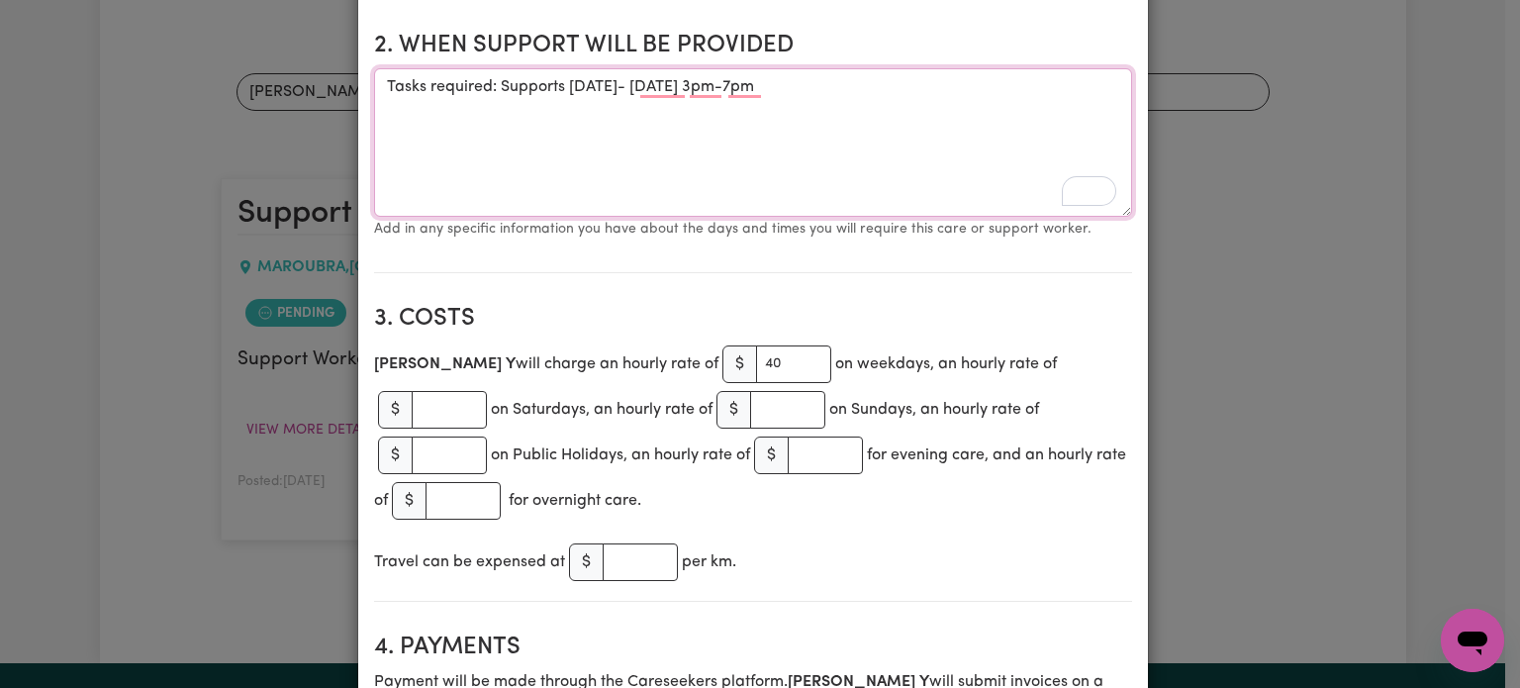
type textarea "Tasks required: Supports [DATE]- [DATE] 3pm-7pm"
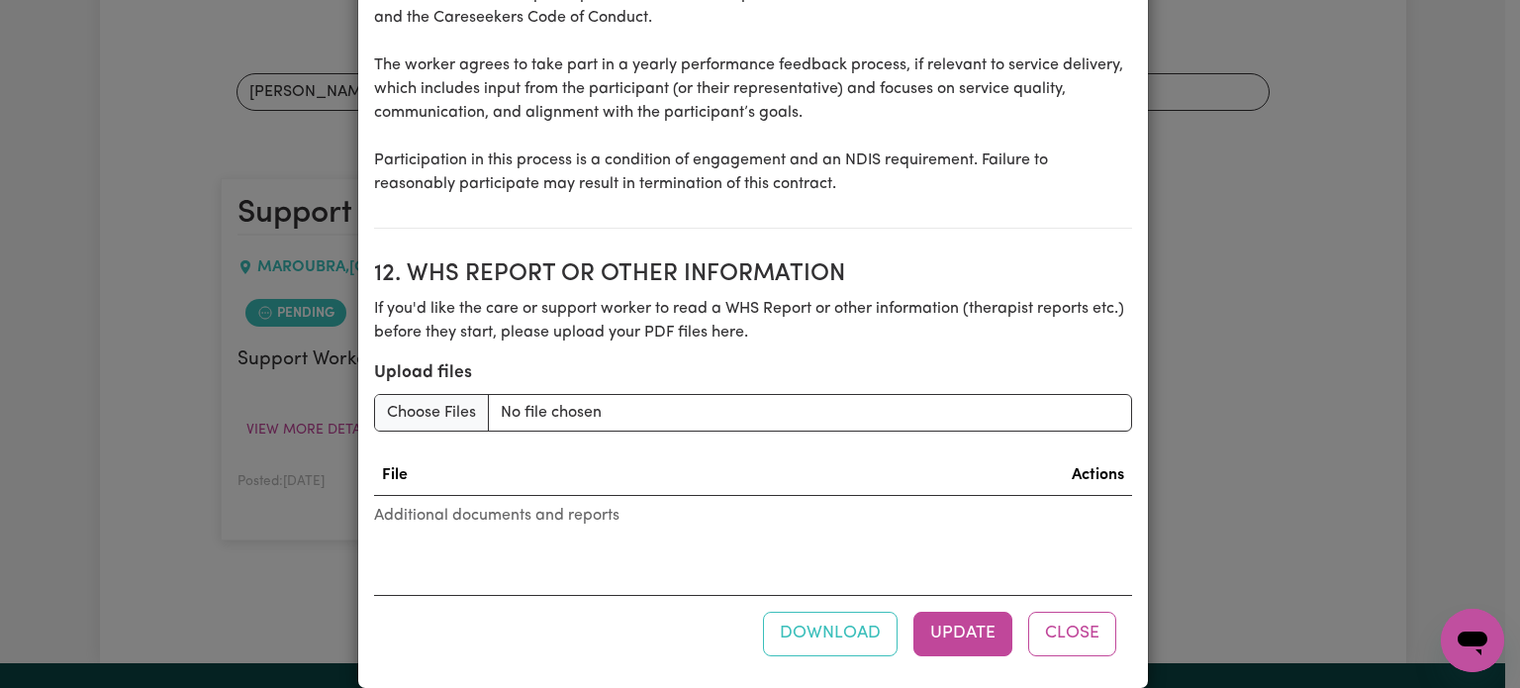
scroll to position [2732, 0]
click at [938, 618] on button "Update" at bounding box center [962, 634] width 99 height 44
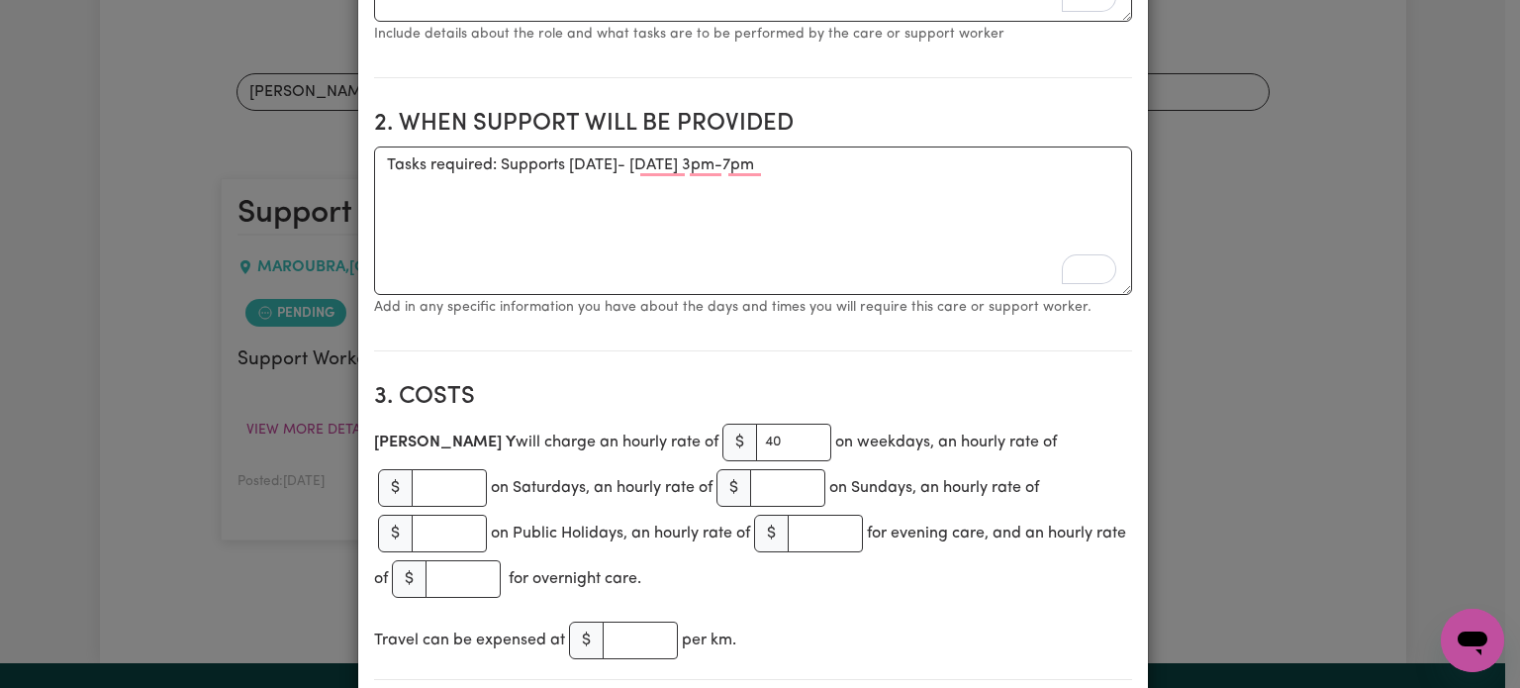
scroll to position [0, 0]
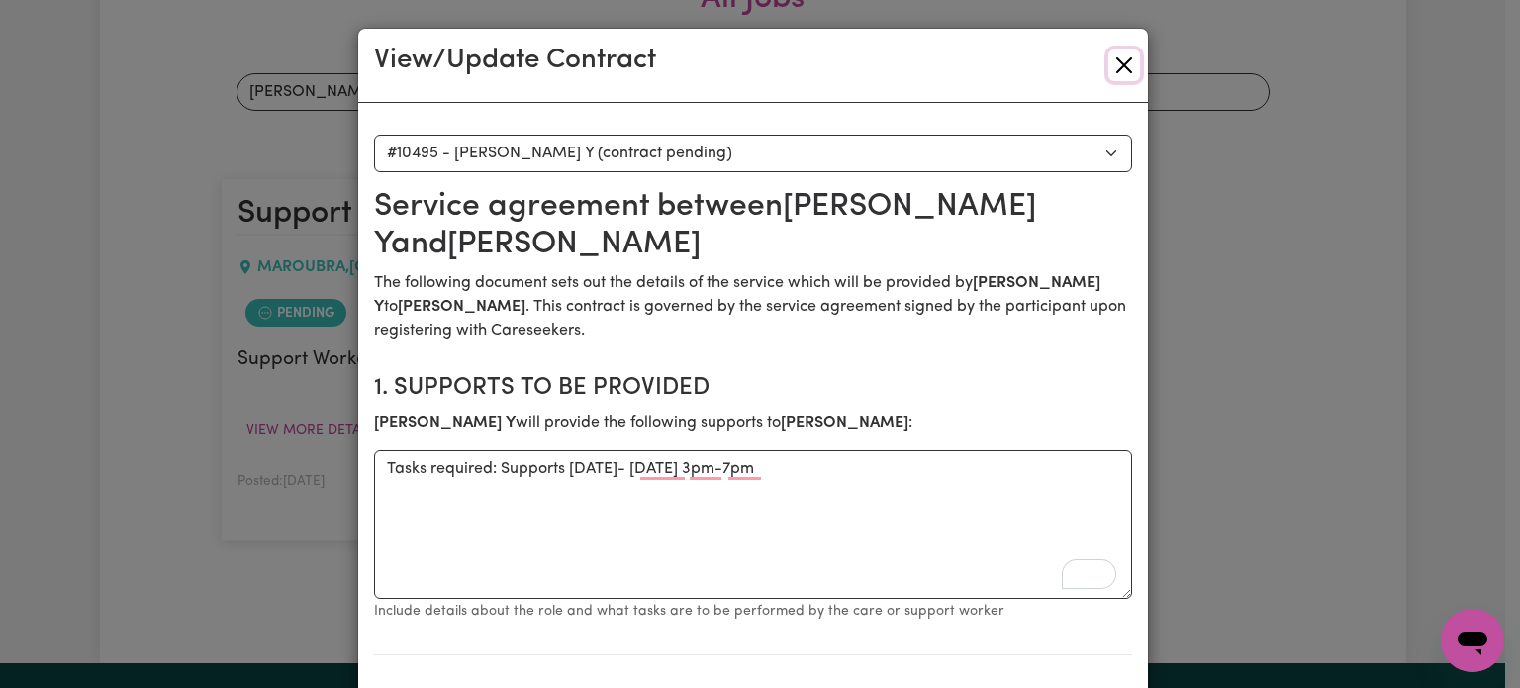
click at [1110, 74] on button "Close" at bounding box center [1124, 65] width 32 height 32
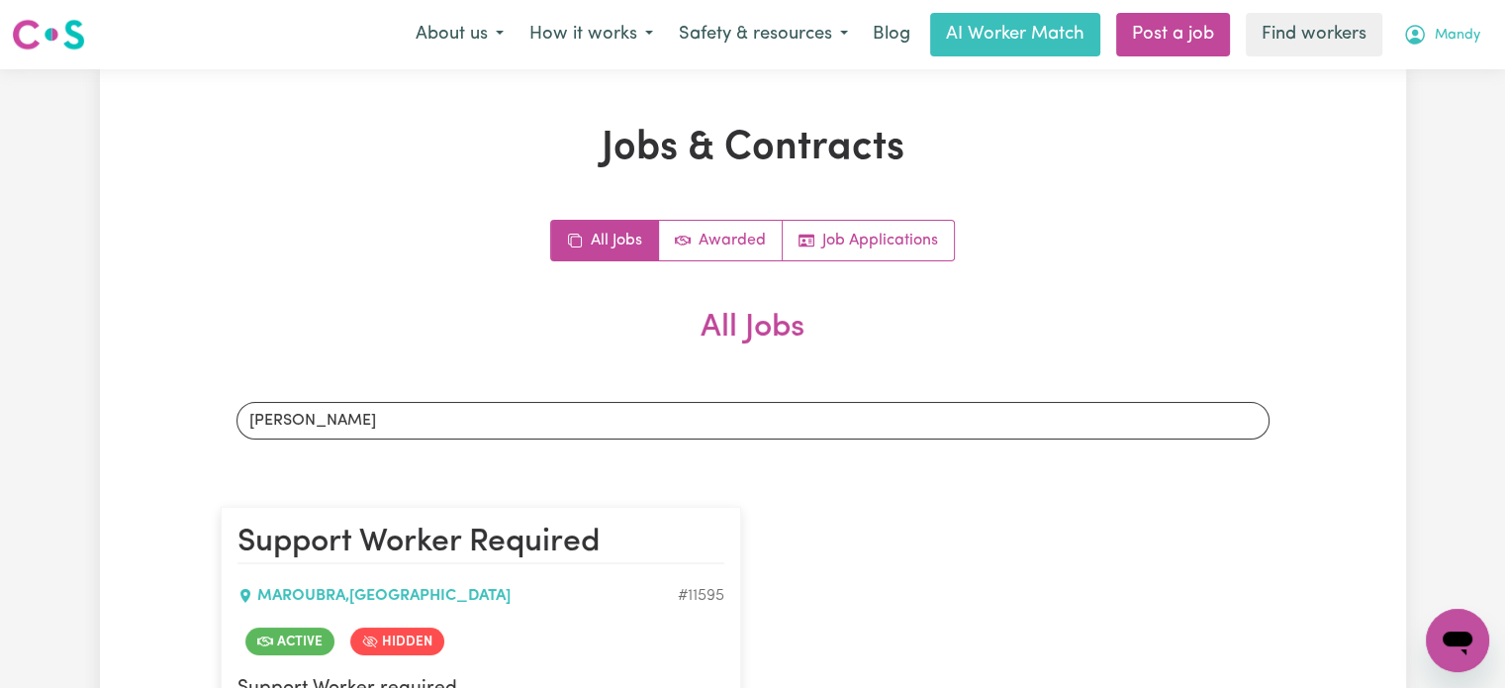
click at [1460, 50] on button "Mandy" at bounding box center [1441, 35] width 103 height 42
click at [1411, 129] on link "Logout" at bounding box center [1414, 114] width 156 height 38
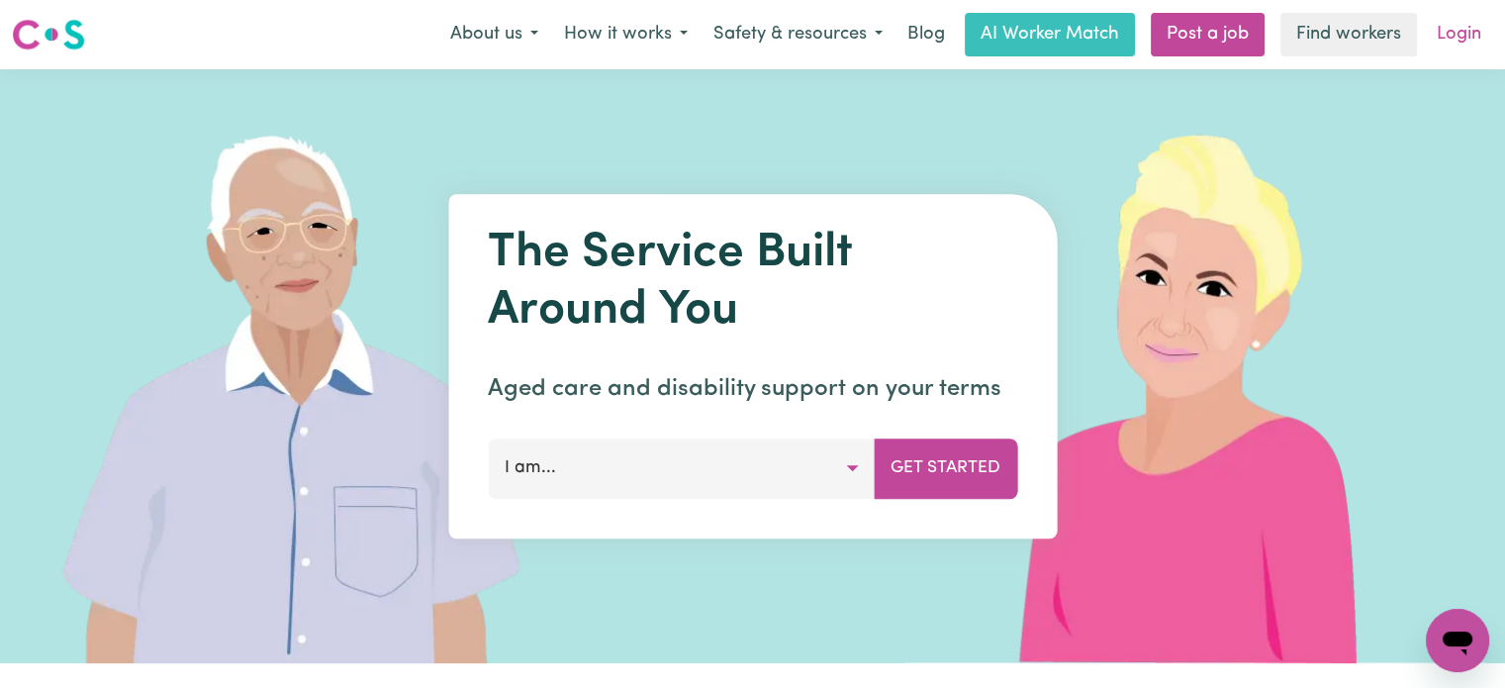
click at [1454, 36] on link "Login" at bounding box center [1459, 35] width 68 height 44
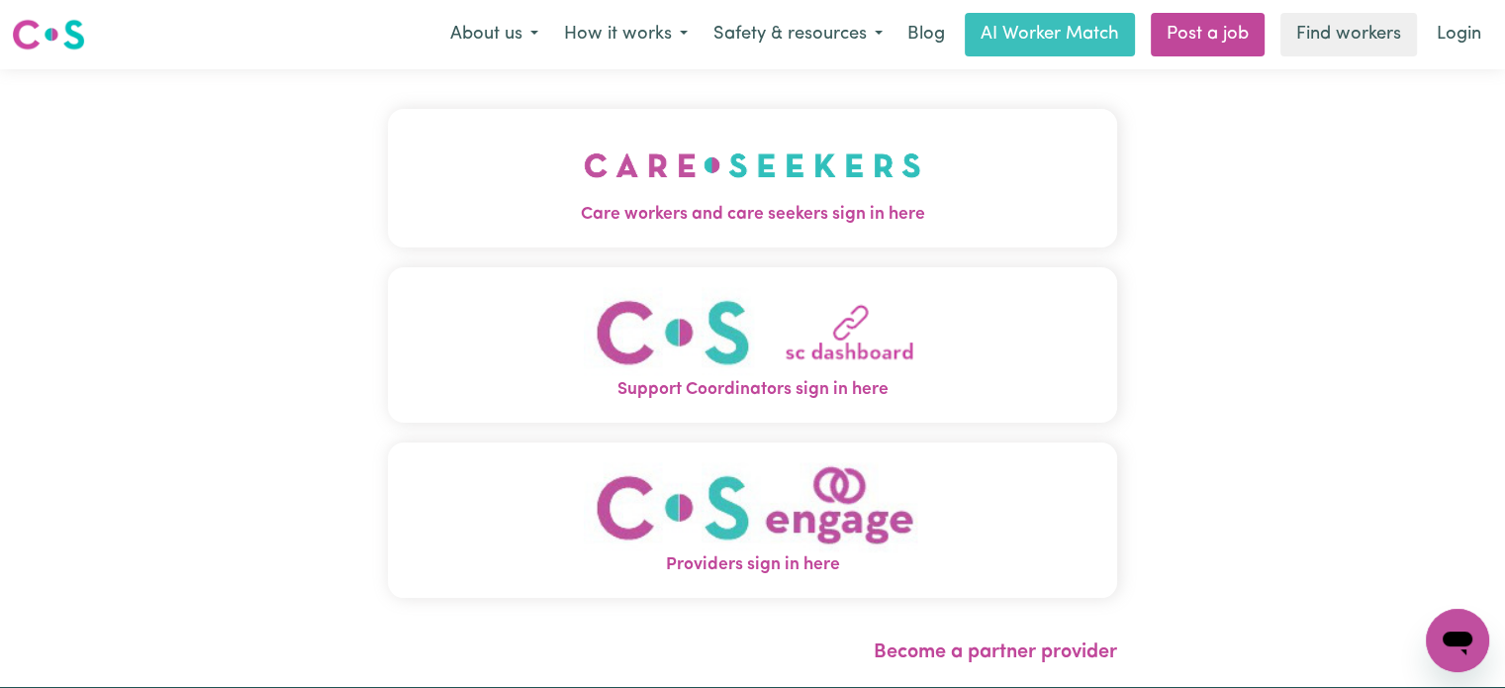
click at [800, 137] on img "Care workers and care seekers sign in here" at bounding box center [752, 165] width 337 height 73
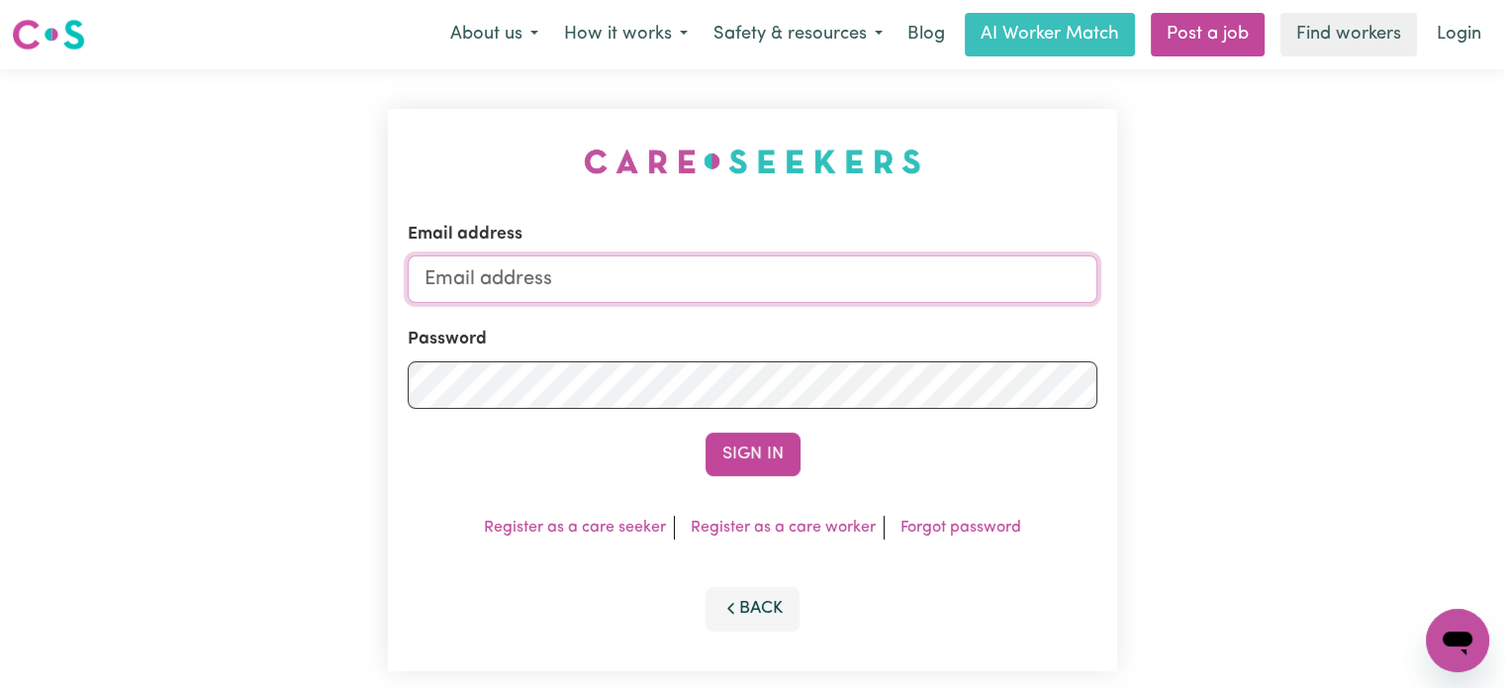
type input "[PERSON_NAME][EMAIL_ADDRESS][DOMAIN_NAME]"
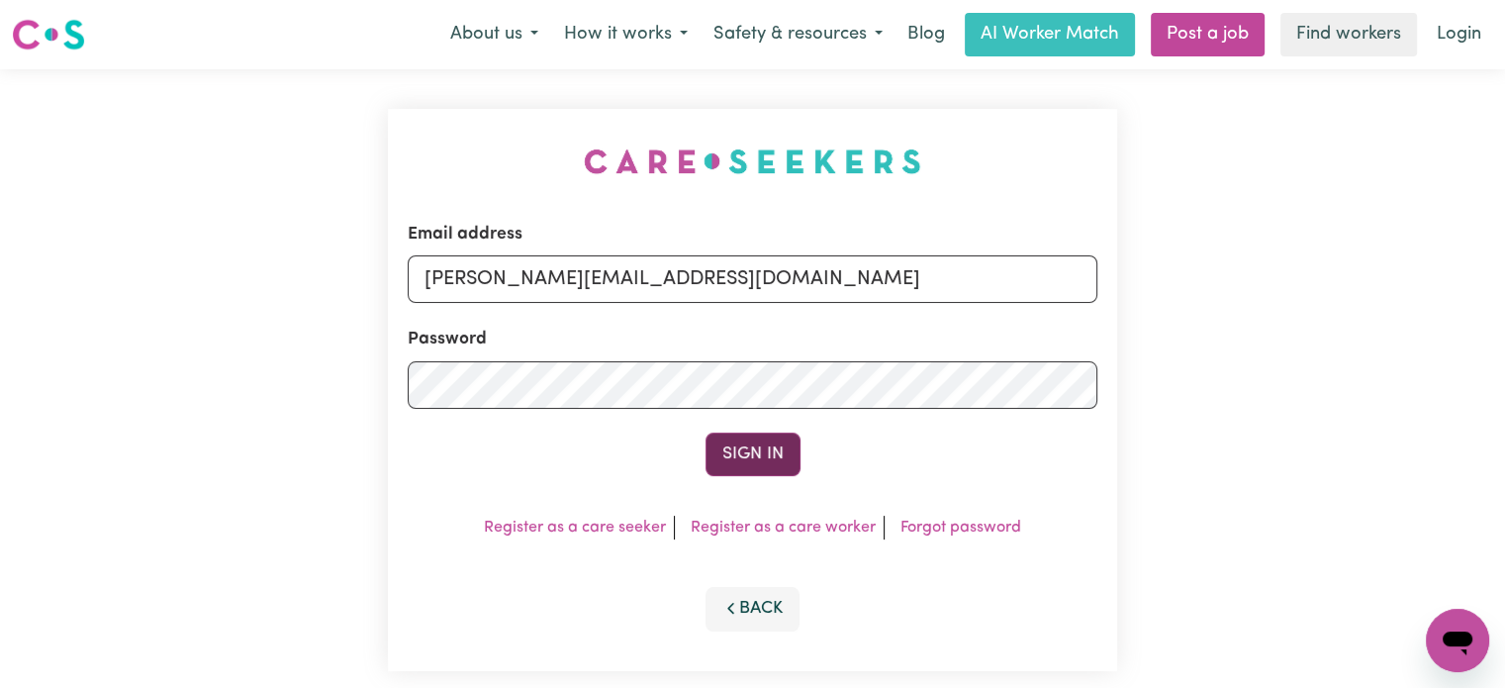
click at [744, 442] on button "Sign In" at bounding box center [752, 454] width 95 height 44
